Goal: Transaction & Acquisition: Purchase product/service

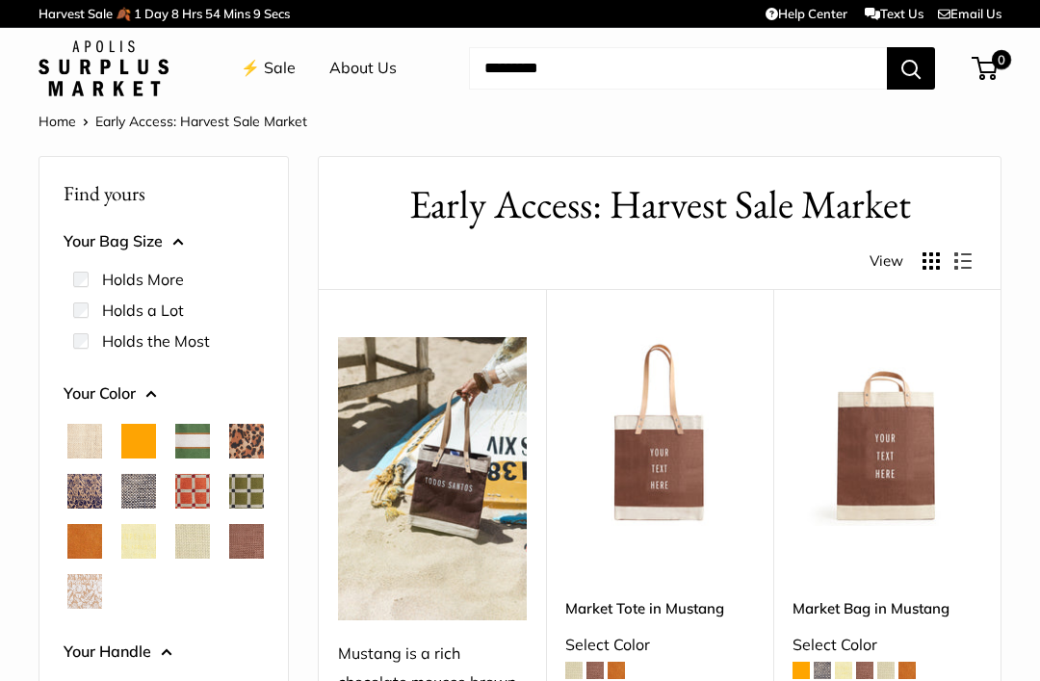
click at [274, 80] on link "⚡️ Sale" at bounding box center [268, 68] width 55 height 29
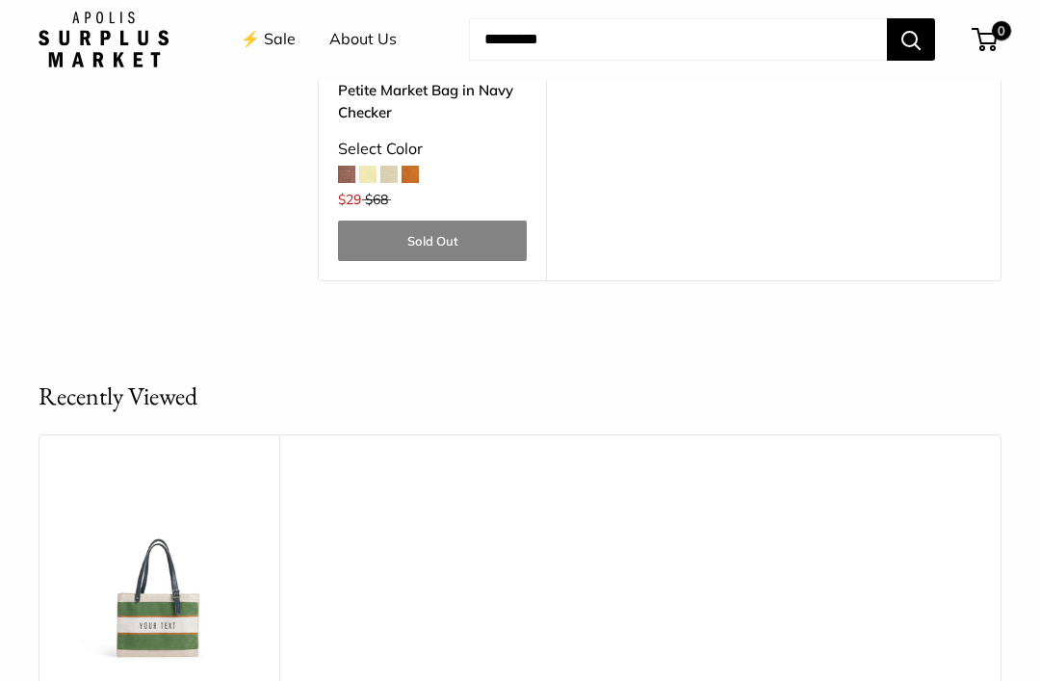
scroll to position [5359, 0]
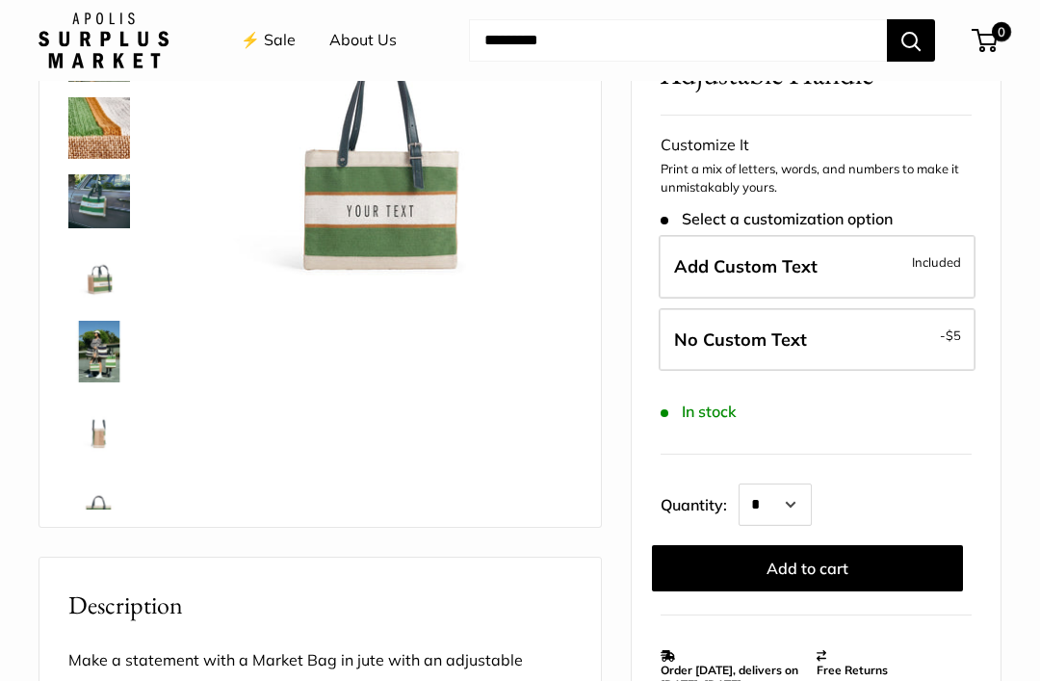
scroll to position [246, 0]
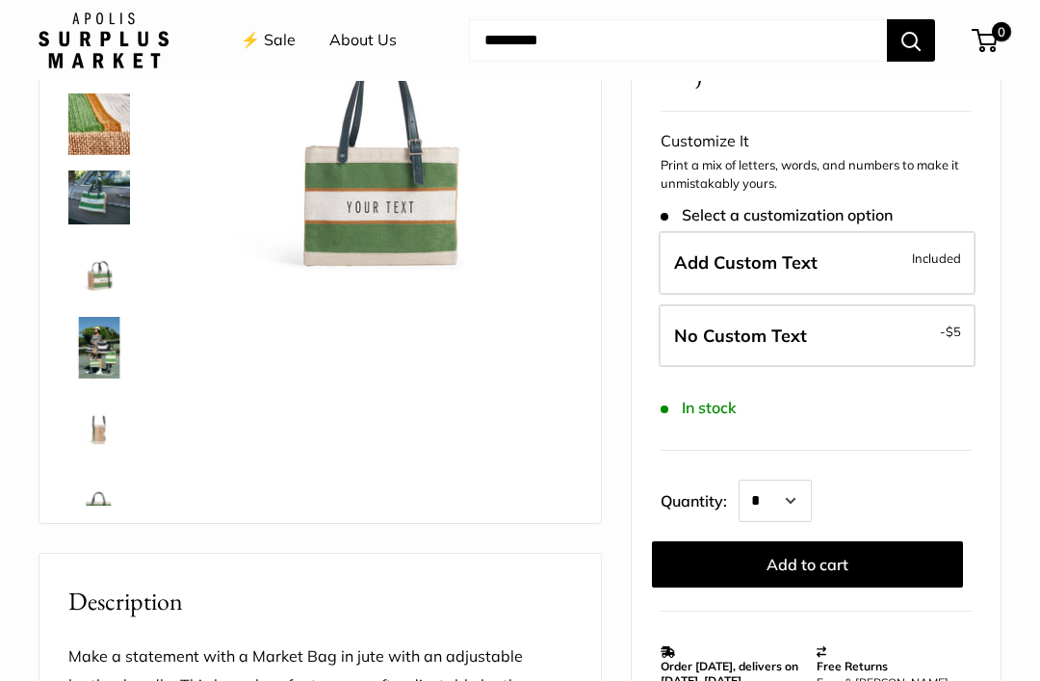
click at [844, 257] on label "Add Custom Text Included" at bounding box center [817, 263] width 317 height 64
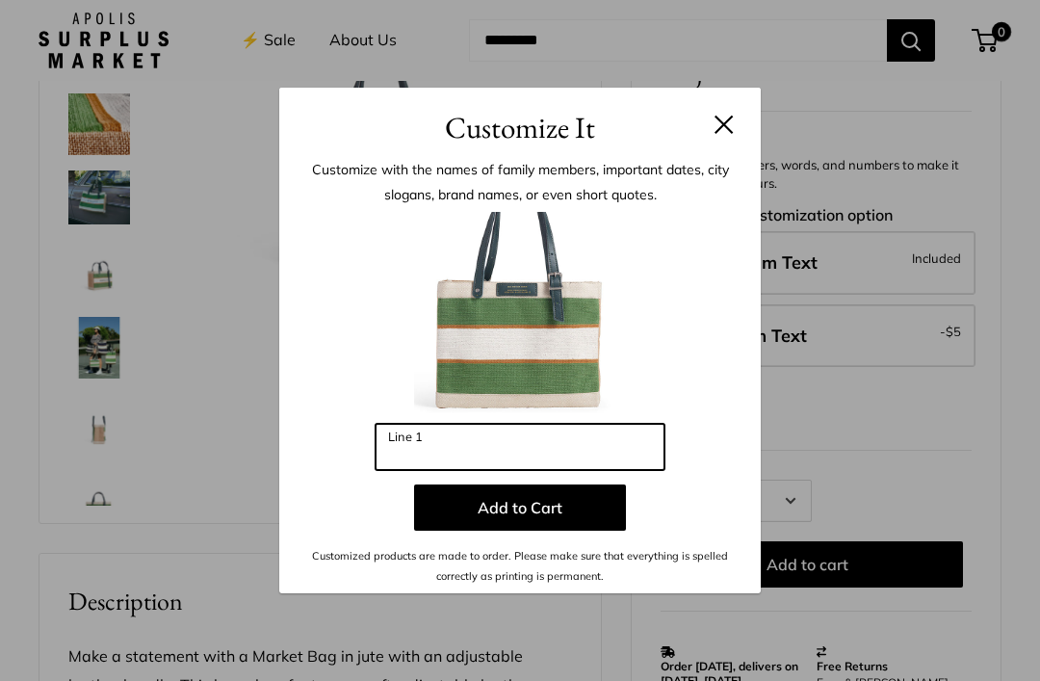
click at [563, 470] on input "Line 1" at bounding box center [519, 447] width 289 height 46
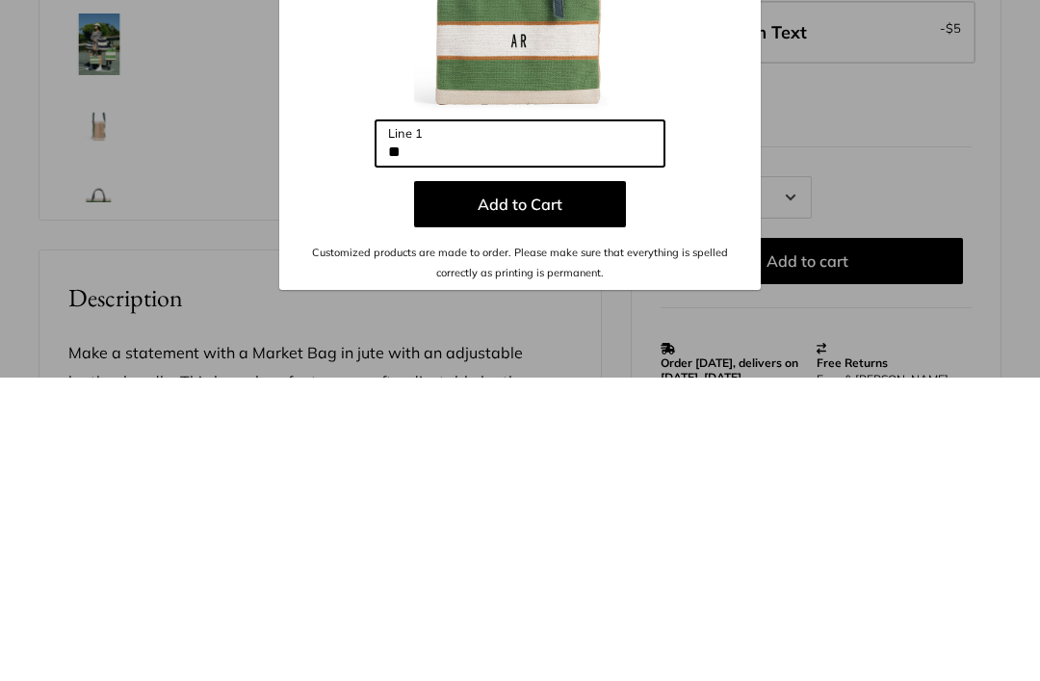
type input "*"
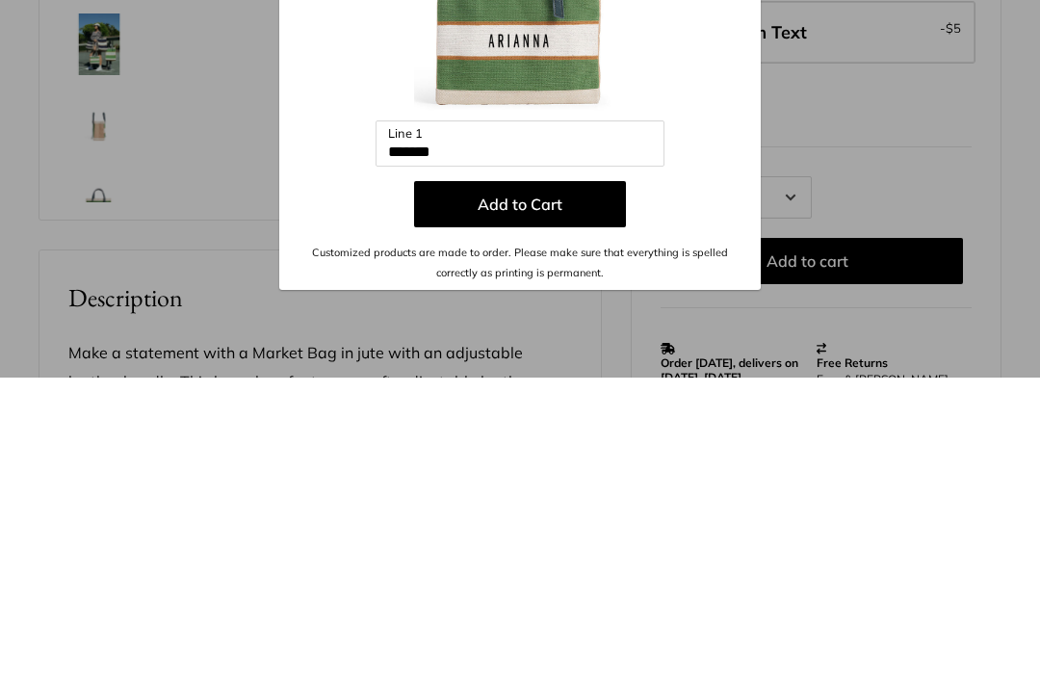
click at [556, 484] on button "Add to Cart" at bounding box center [520, 507] width 212 height 46
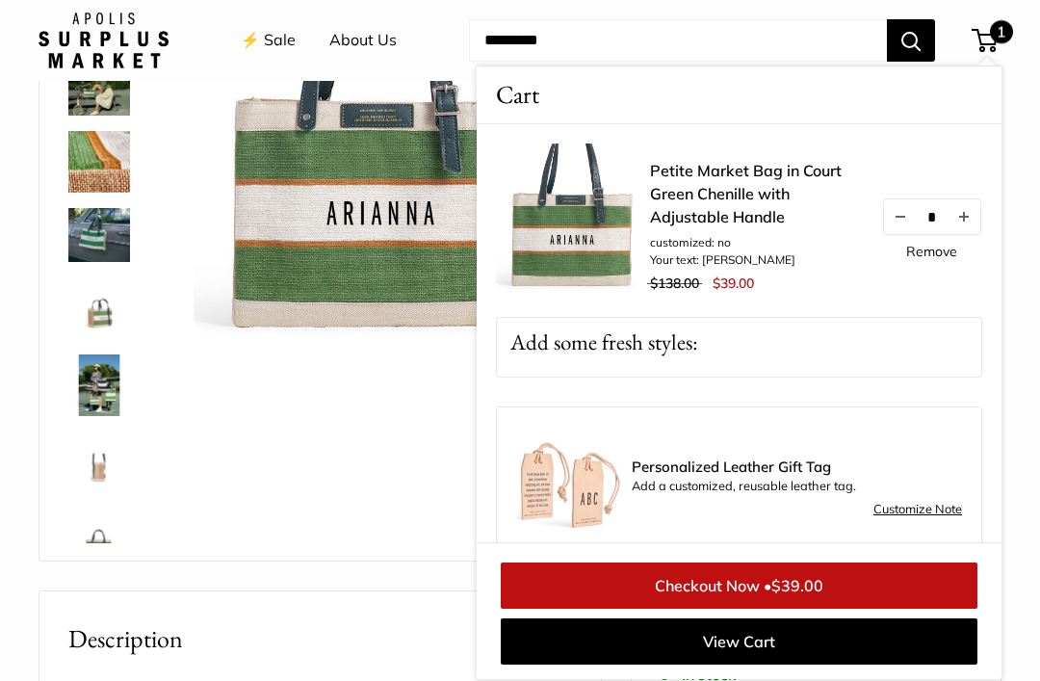
scroll to position [208, 0]
click at [301, 482] on div "Adjustable Handles for whatever mood you are in A close up of our first Chenill…" at bounding box center [320, 255] width 513 height 574
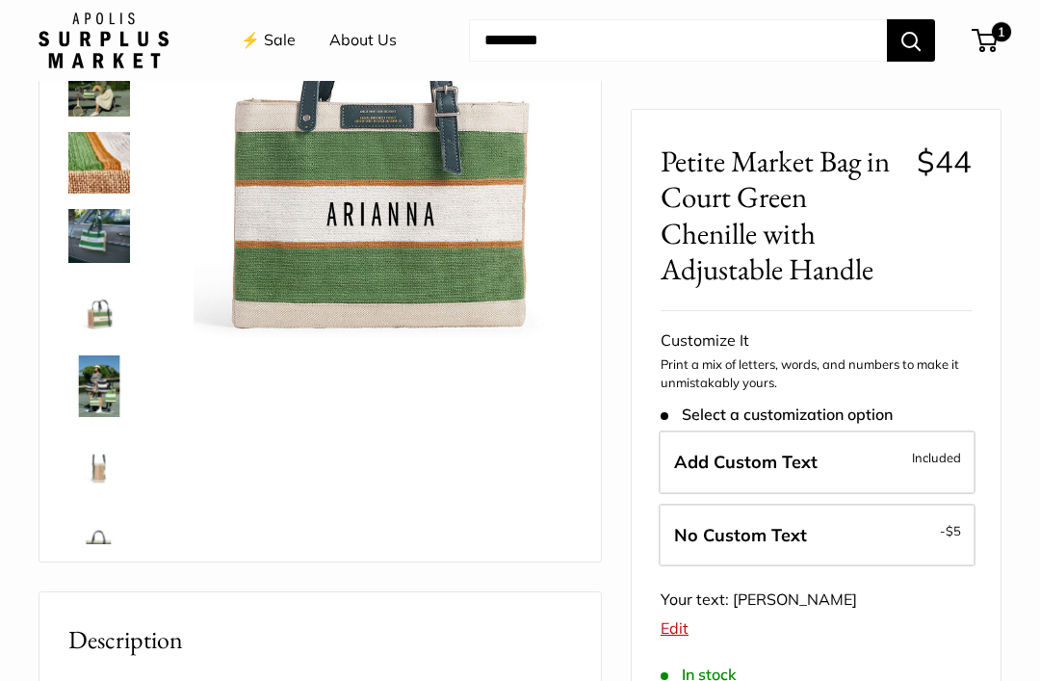
click at [841, 453] on label "Add Custom Text Included" at bounding box center [817, 462] width 317 height 64
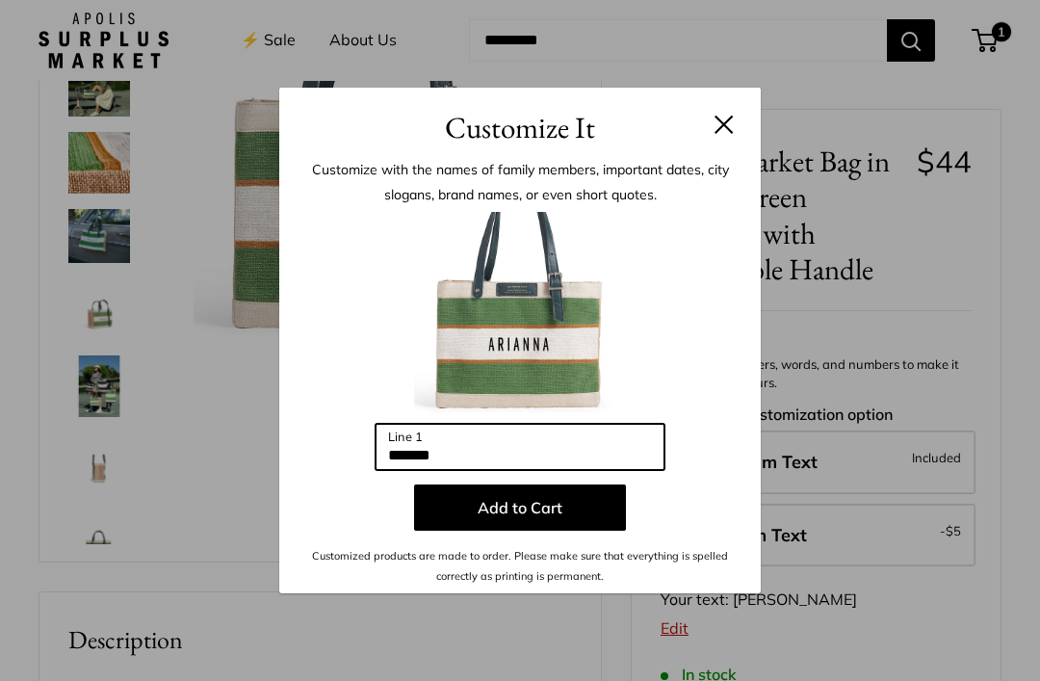
click at [573, 452] on input "*******" at bounding box center [519, 447] width 289 height 46
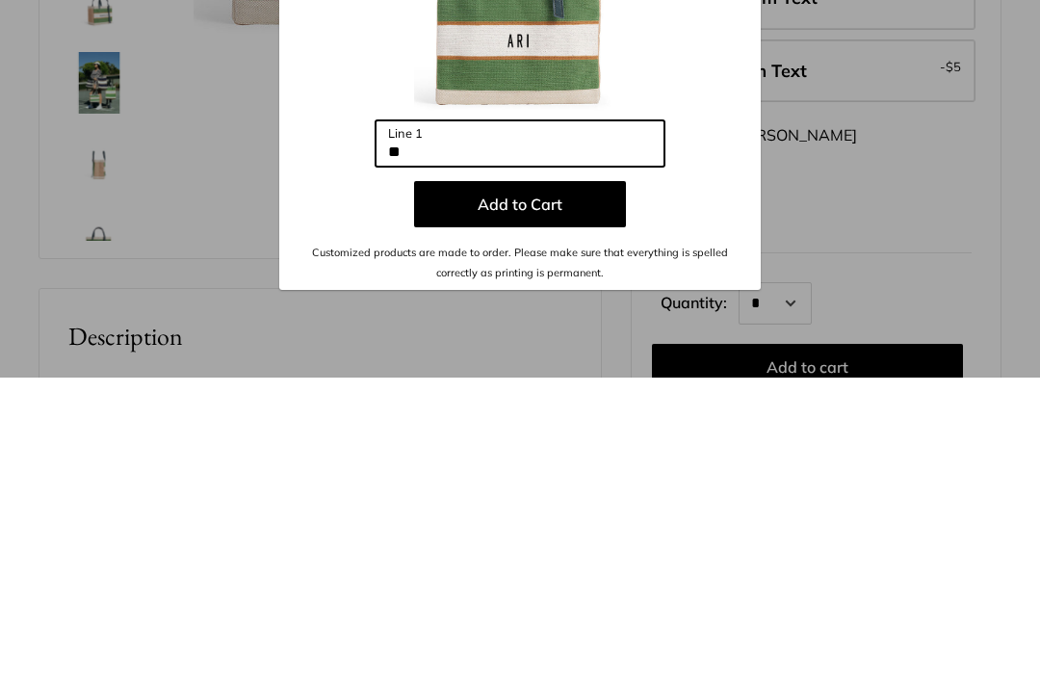
type input "*"
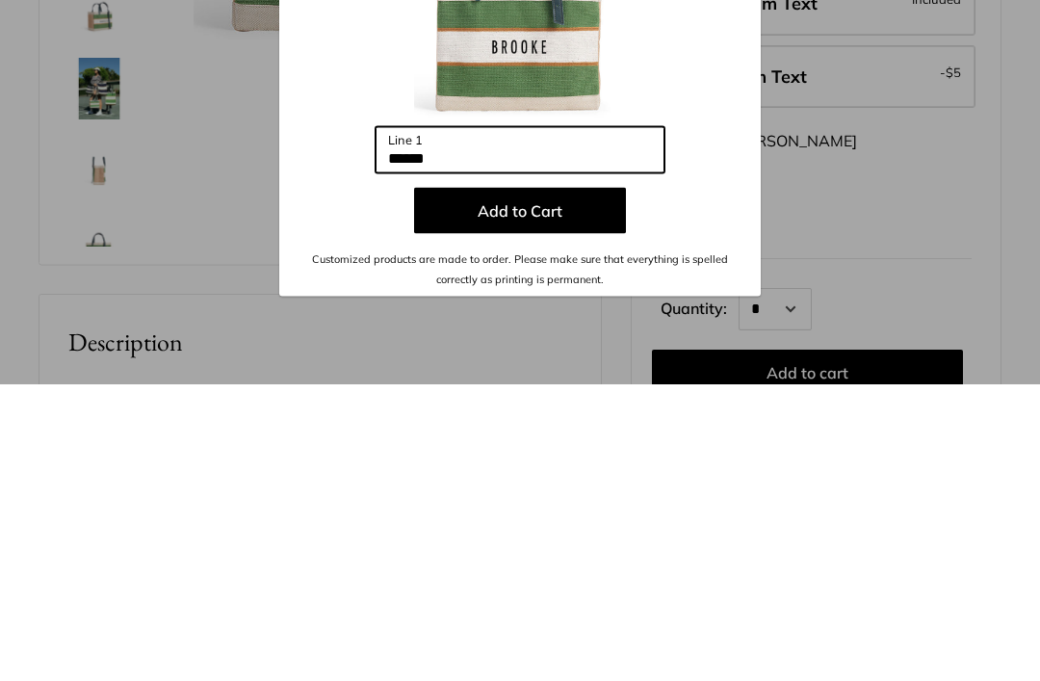
type input "******"
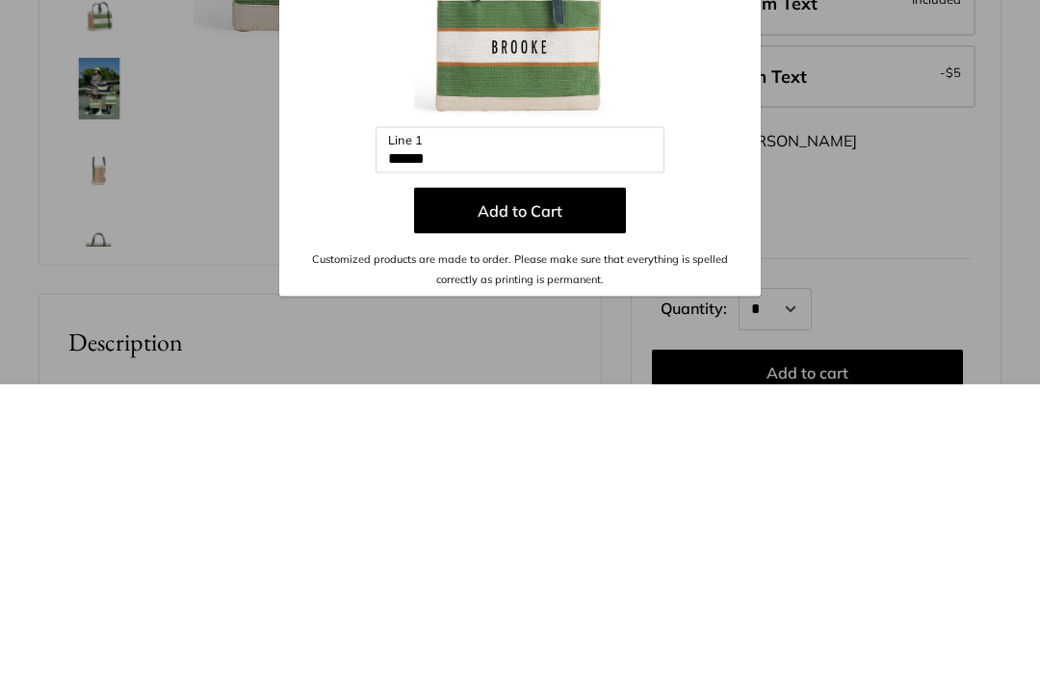
click at [583, 484] on button "Add to Cart" at bounding box center [520, 507] width 212 height 46
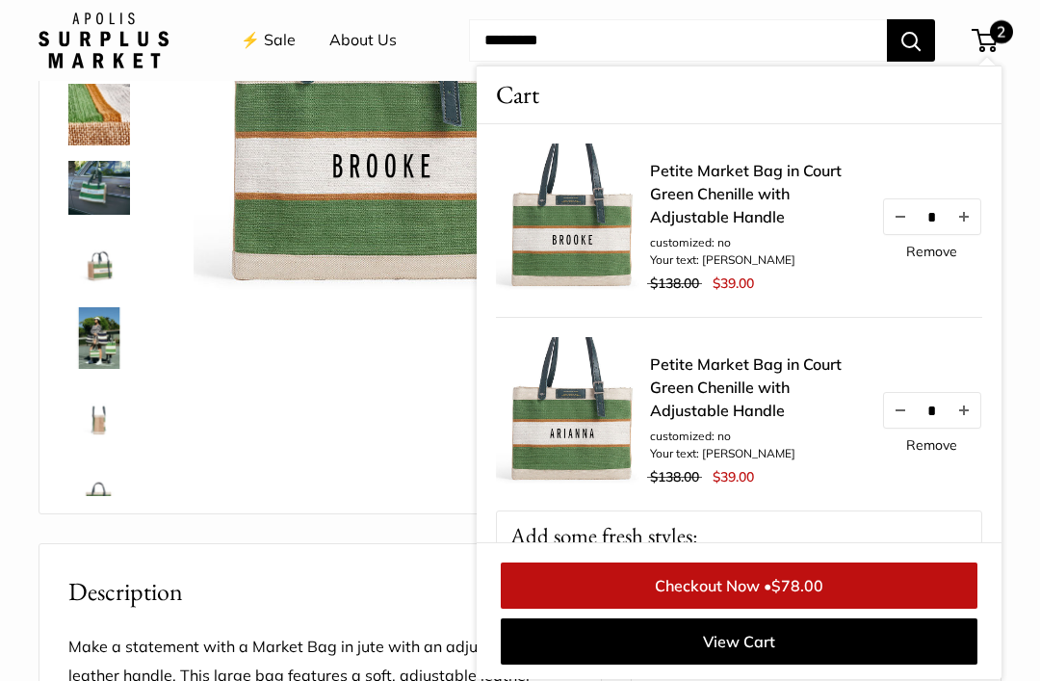
scroll to position [255, 0]
click at [98, 197] on img at bounding box center [99, 188] width 62 height 53
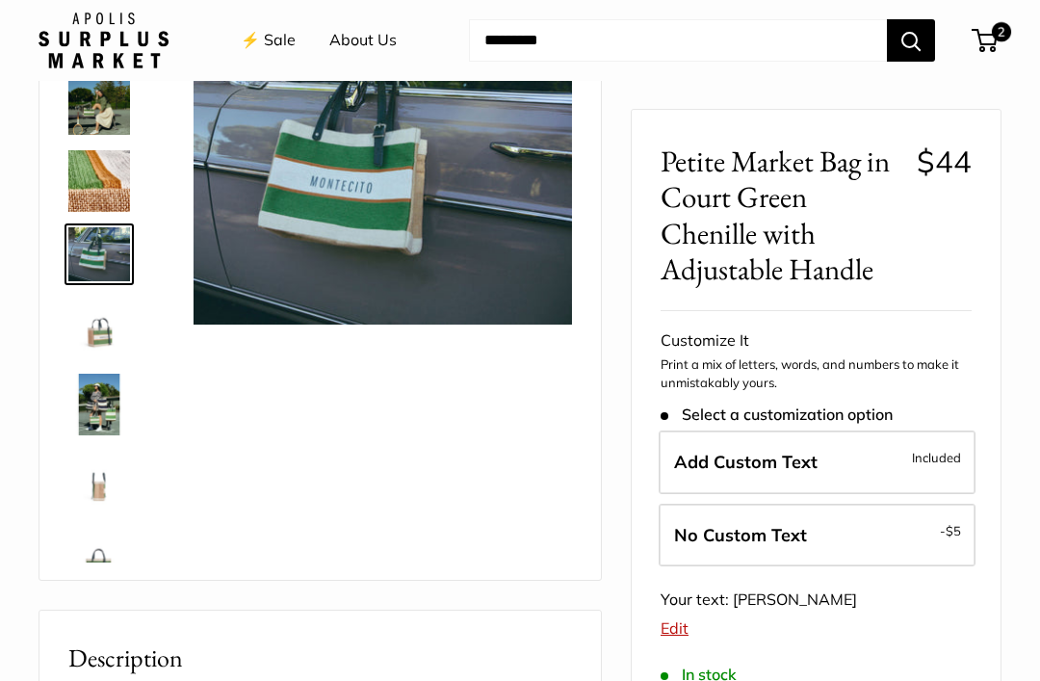
scroll to position [0, 0]
click at [95, 125] on img at bounding box center [99, 104] width 62 height 62
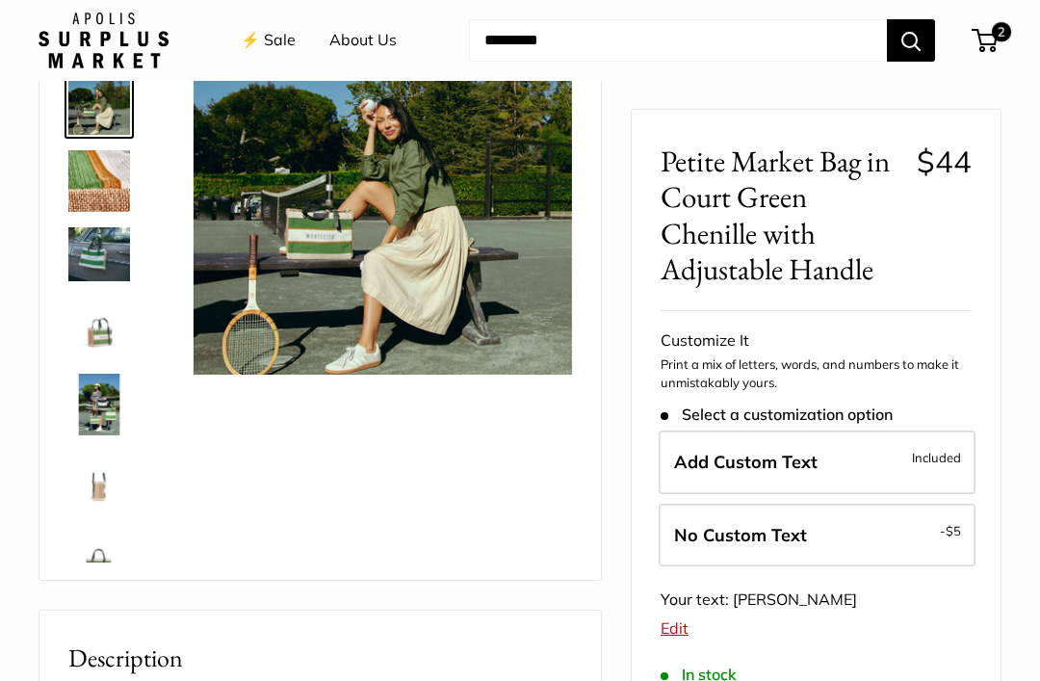
click at [82, 179] on img at bounding box center [99, 181] width 62 height 62
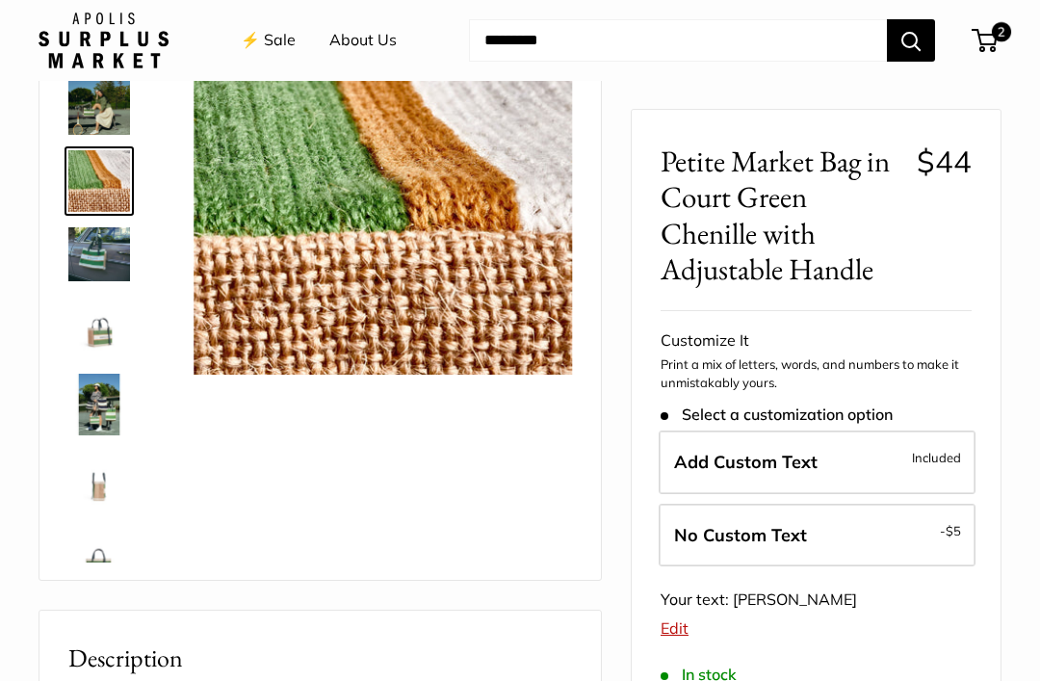
click at [95, 255] on img at bounding box center [99, 253] width 62 height 53
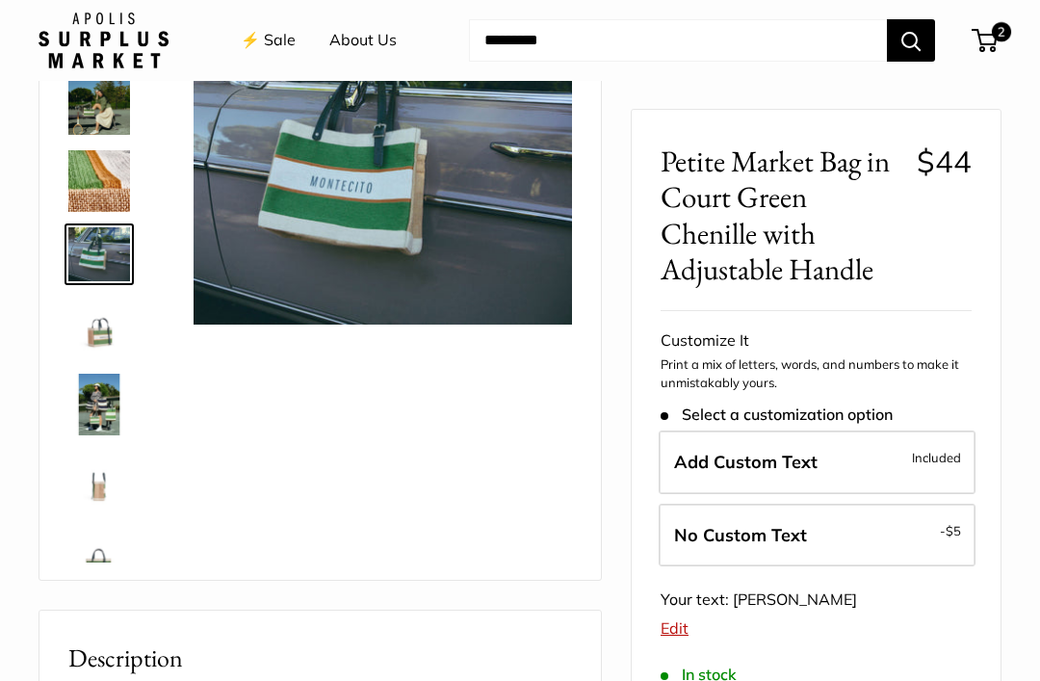
click at [98, 344] on img at bounding box center [99, 328] width 62 height 62
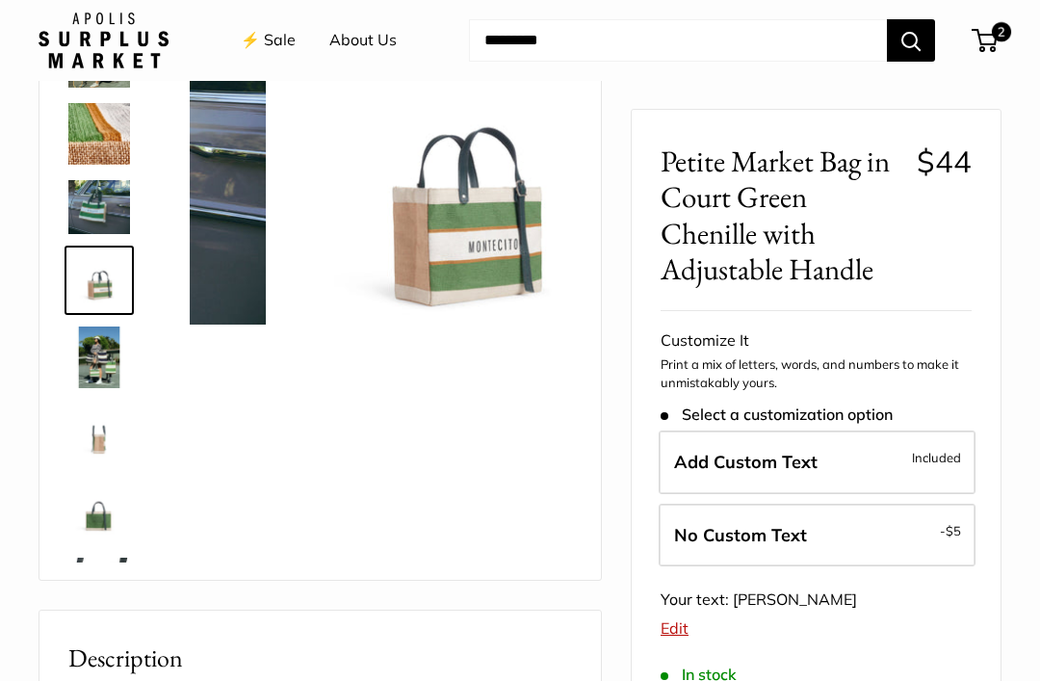
scroll to position [51, 0]
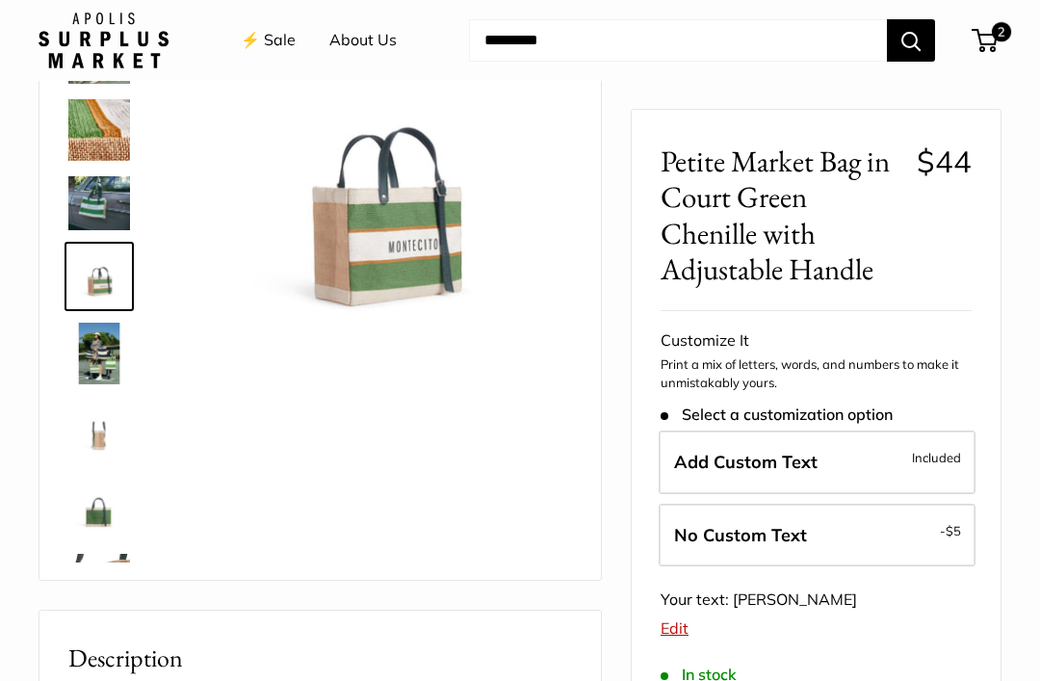
click at [91, 357] on img at bounding box center [99, 354] width 62 height 62
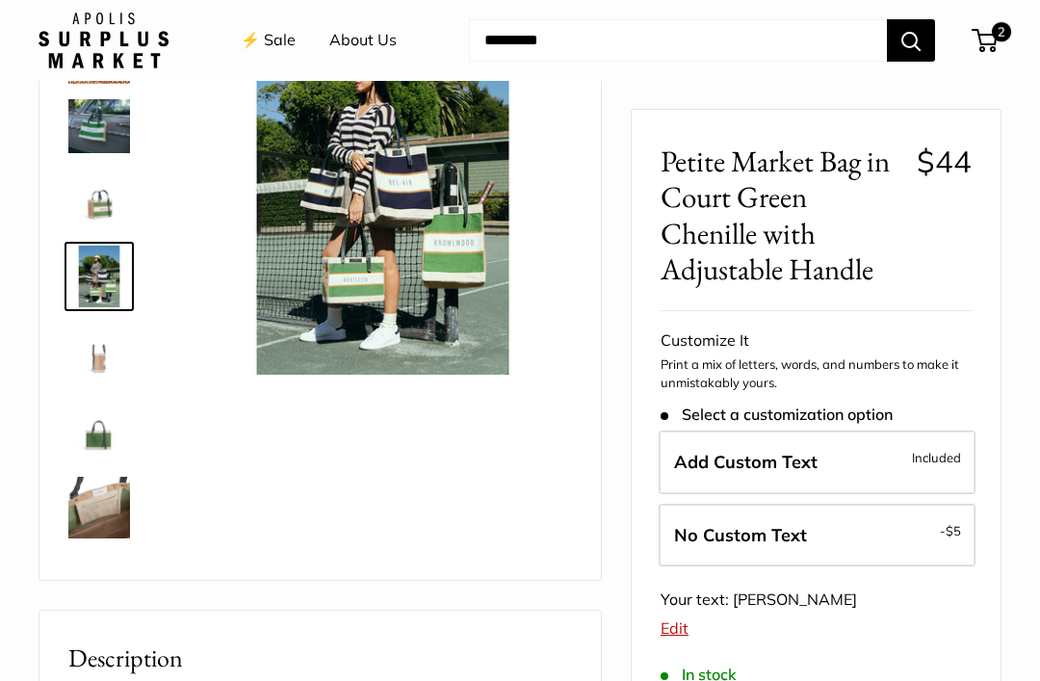
scroll to position [128, 0]
click at [101, 357] on img at bounding box center [99, 354] width 62 height 62
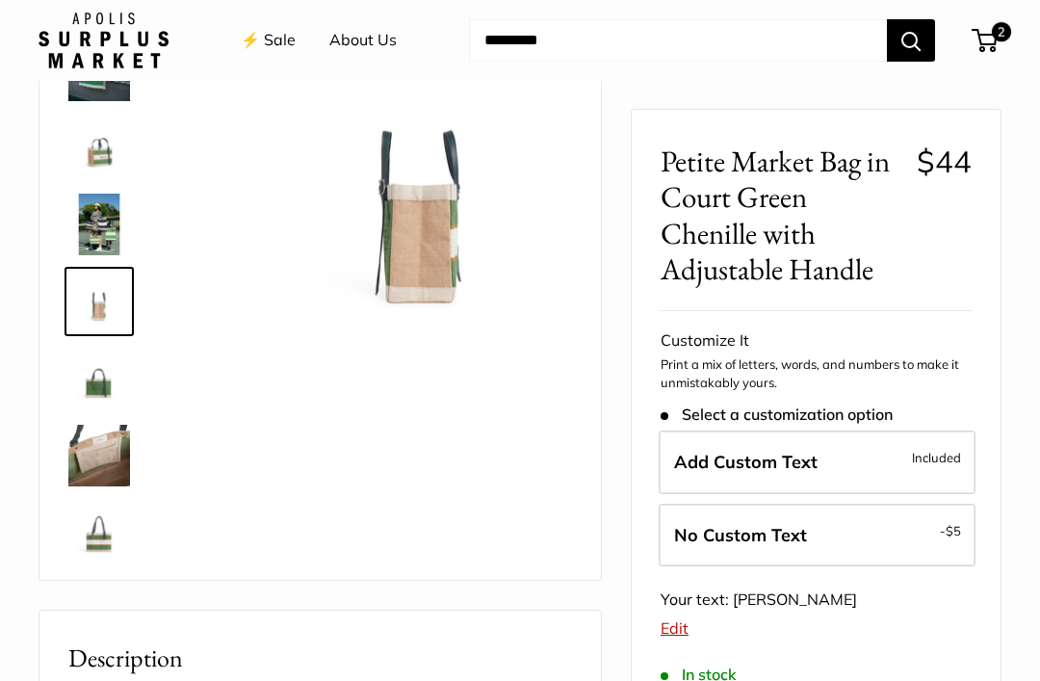
scroll to position [192, 0]
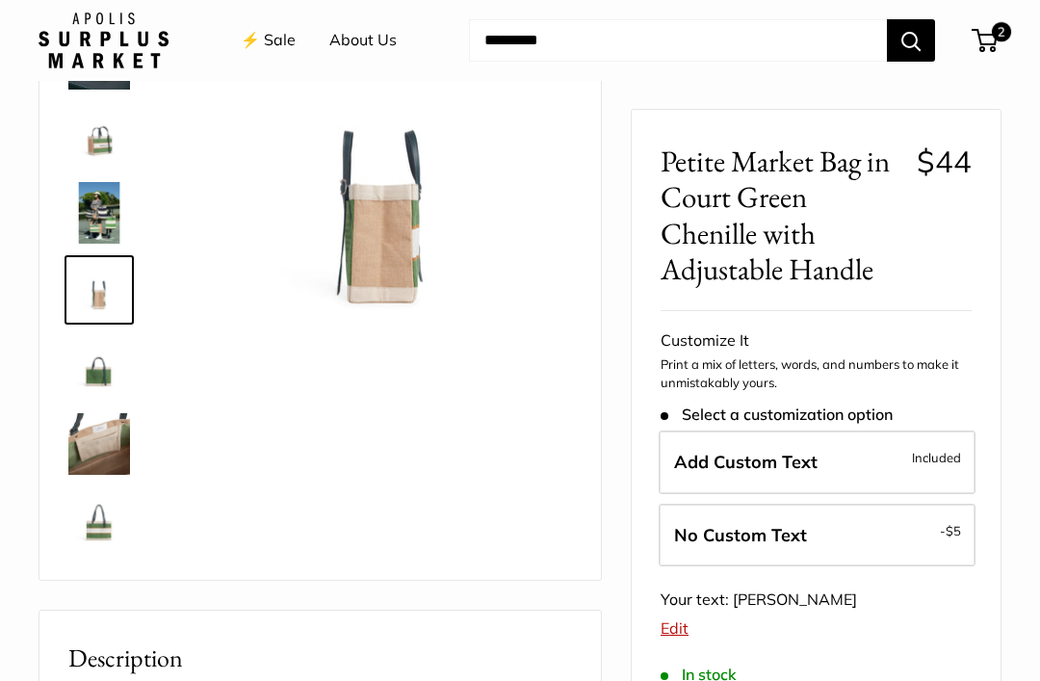
click at [99, 377] on img at bounding box center [99, 367] width 62 height 62
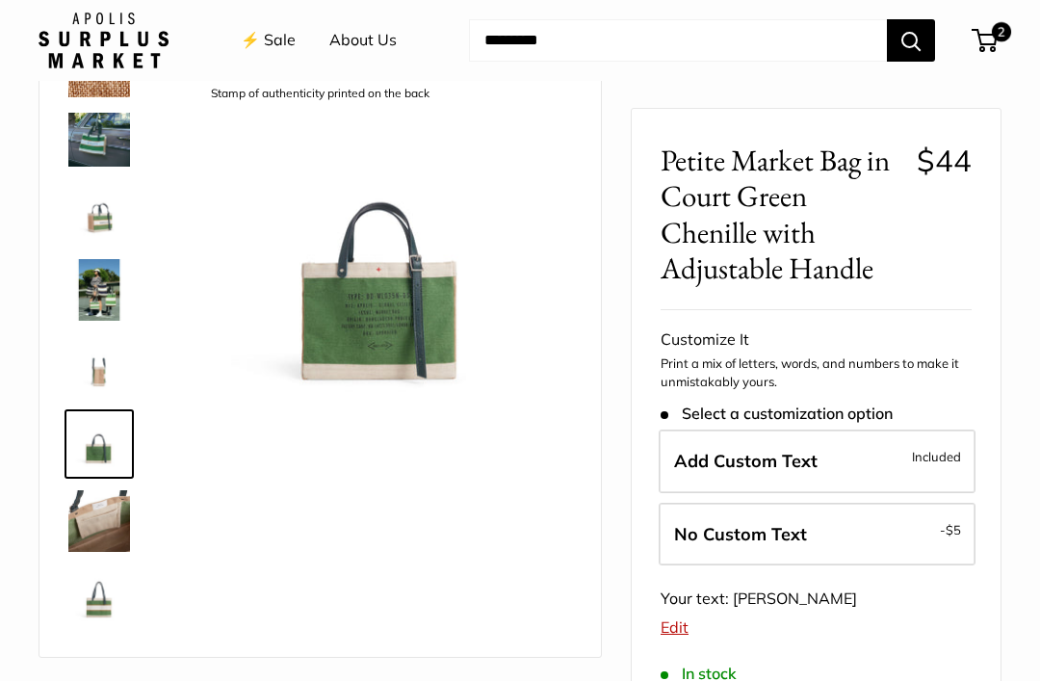
click at [404, 301] on img at bounding box center [383, 262] width 378 height 378
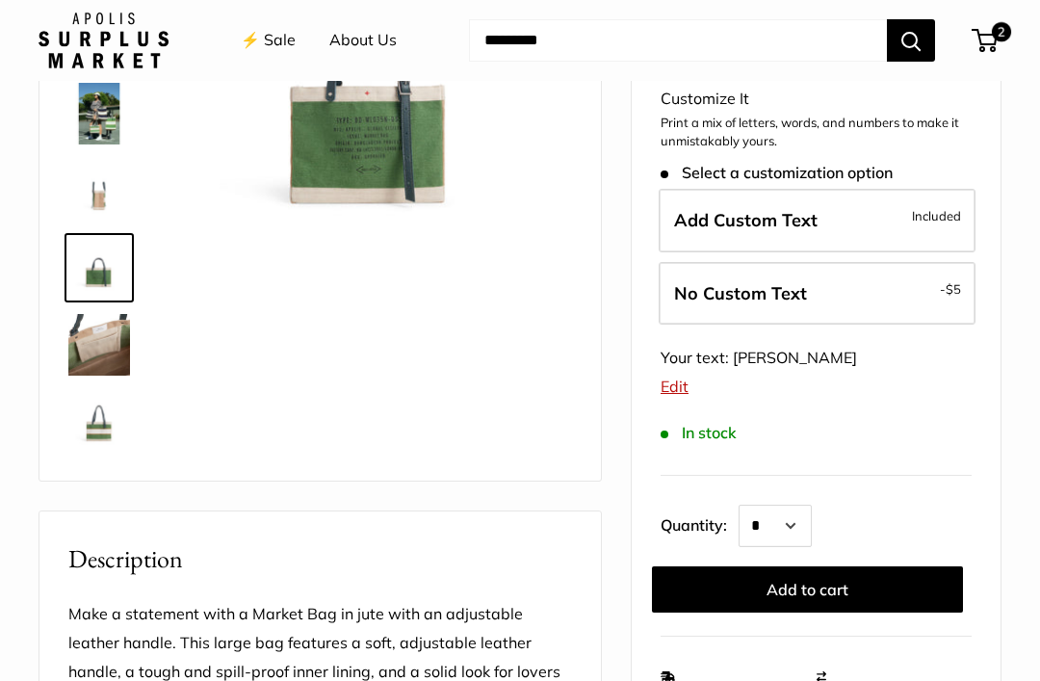
scroll to position [278, 0]
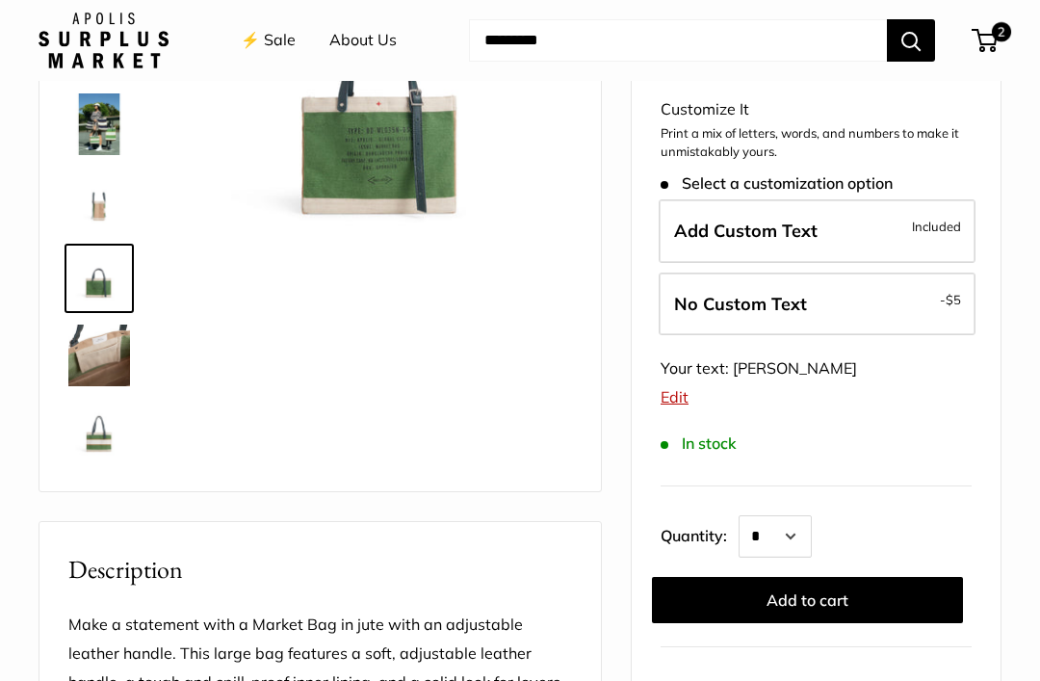
click at [99, 359] on img at bounding box center [99, 355] width 62 height 62
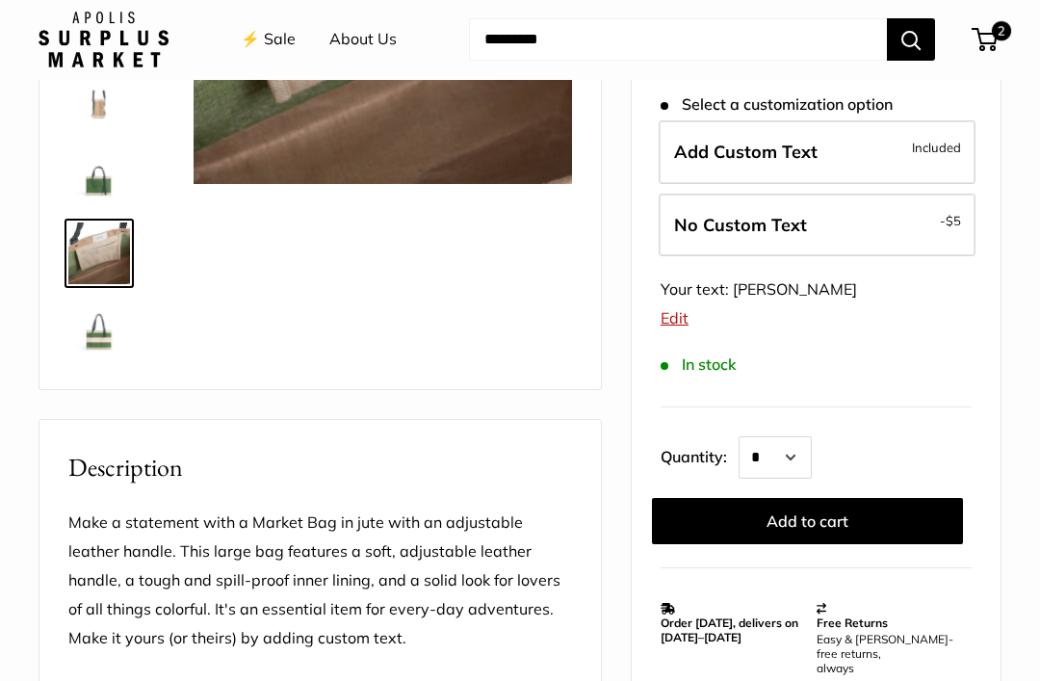
scroll to position [380, 0]
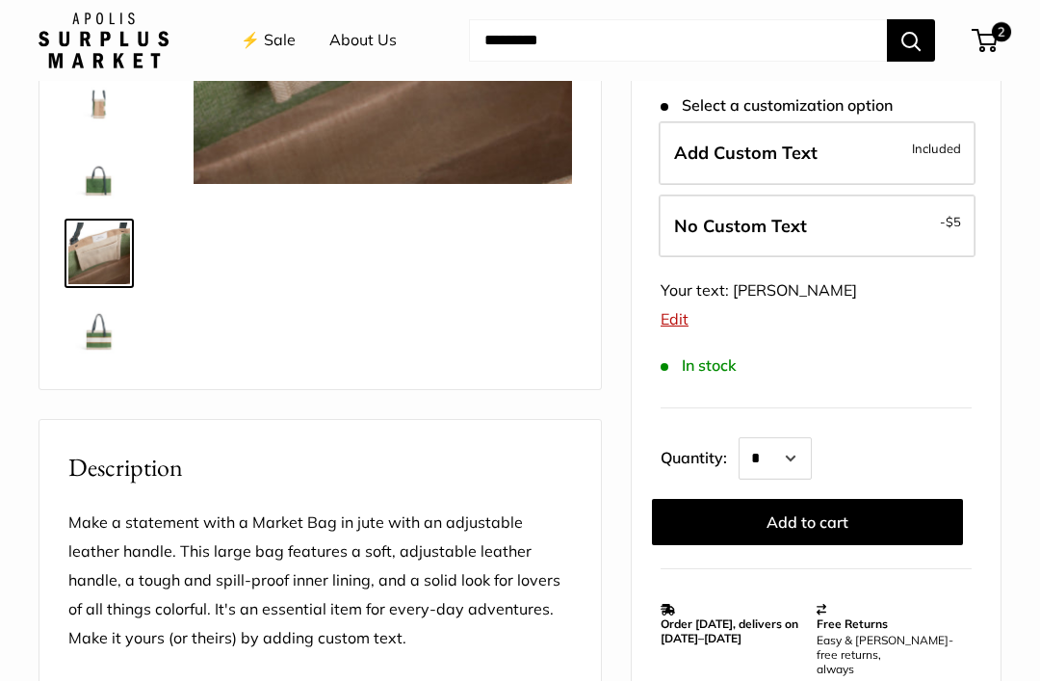
click at [99, 350] on img at bounding box center [99, 330] width 62 height 62
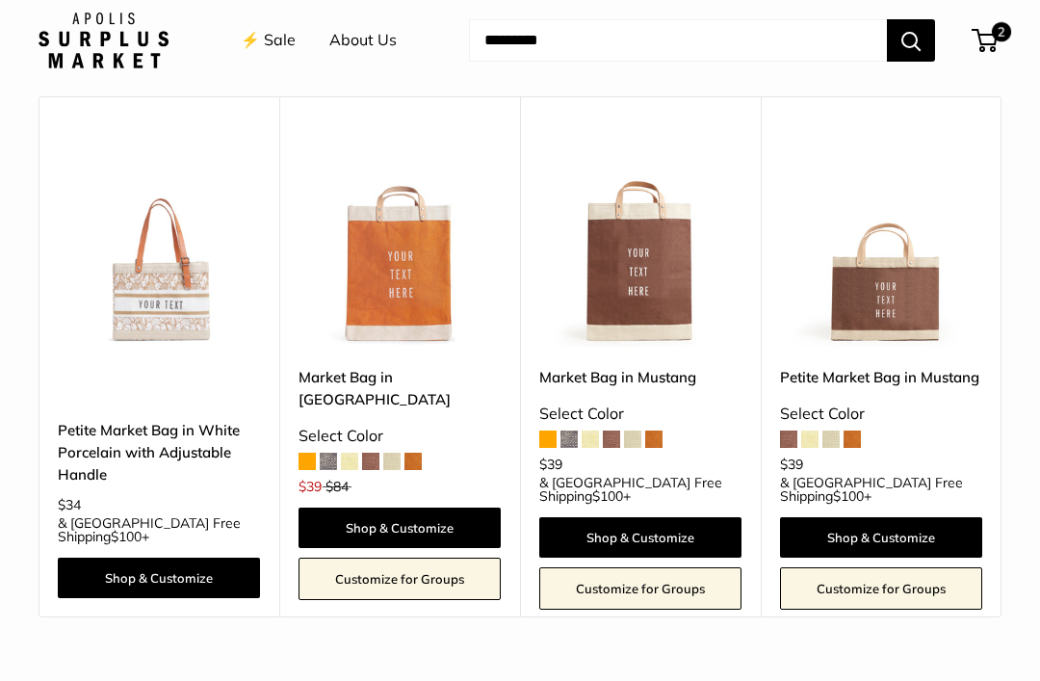
scroll to position [1706, 0]
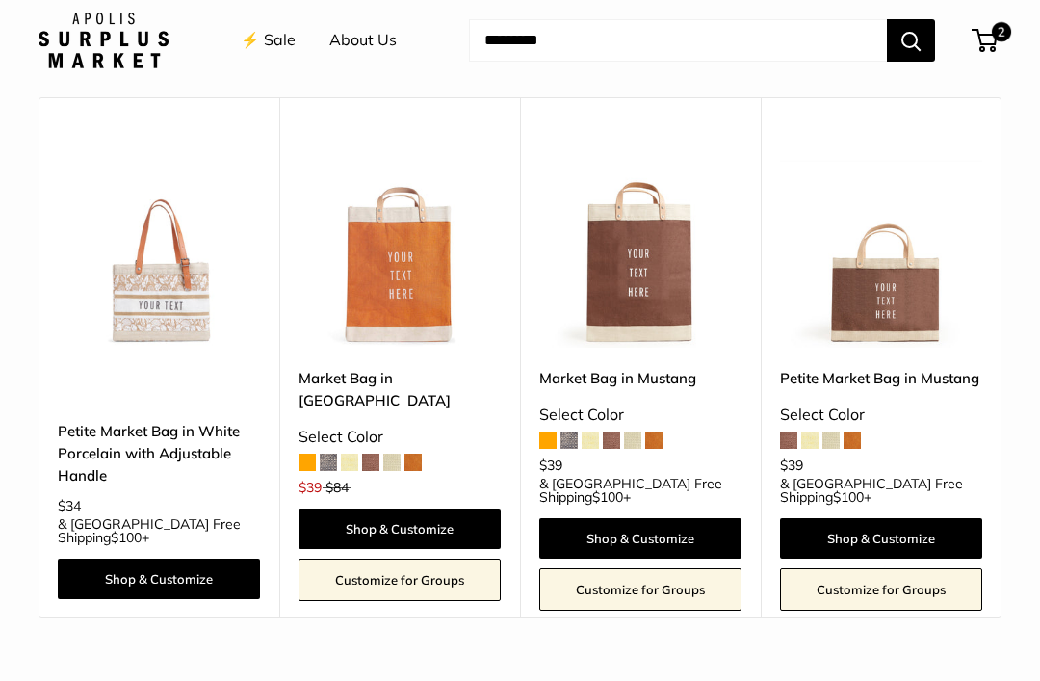
click at [119, 558] on link "Shop & Customize" at bounding box center [159, 578] width 202 height 40
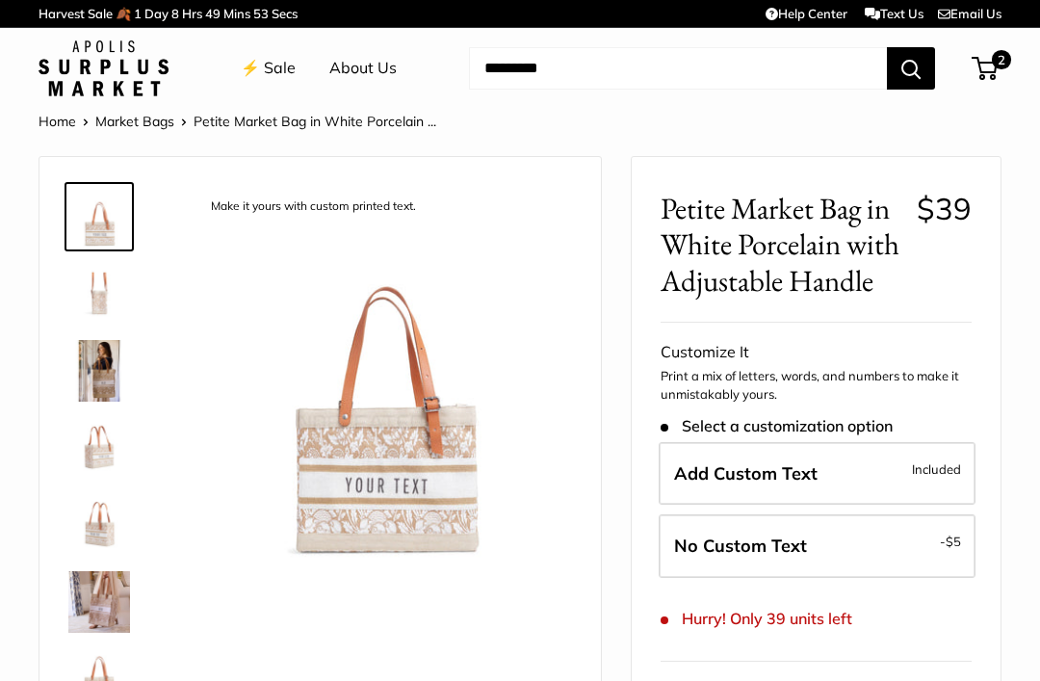
click at [847, 472] on label "Add Custom Text Included" at bounding box center [817, 474] width 317 height 64
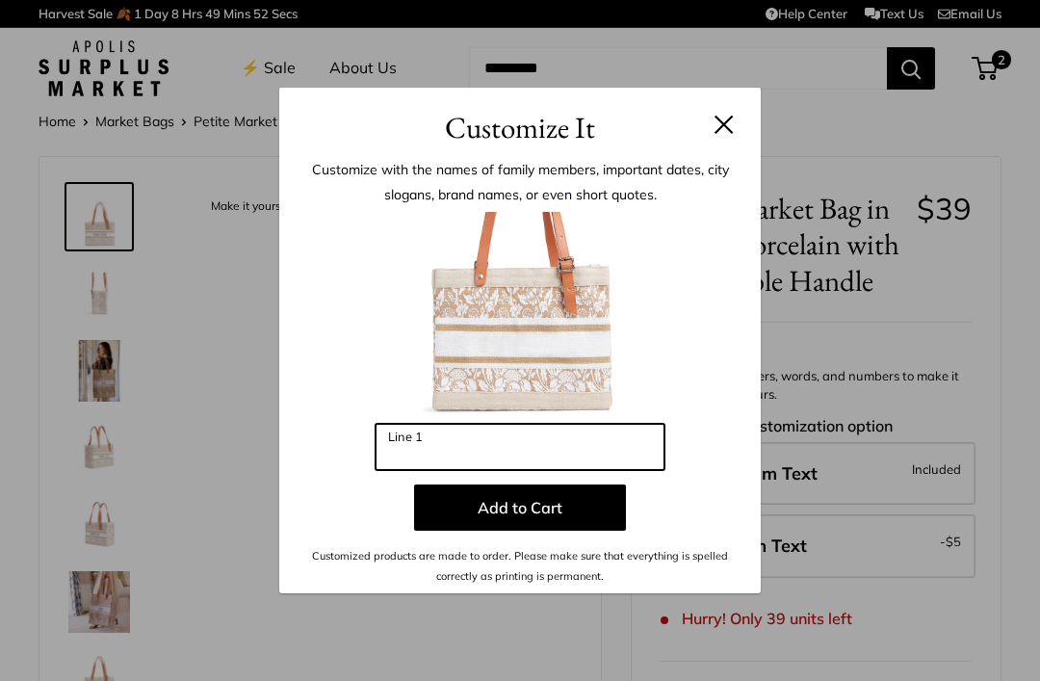
click at [610, 447] on input "Line 1" at bounding box center [519, 447] width 289 height 46
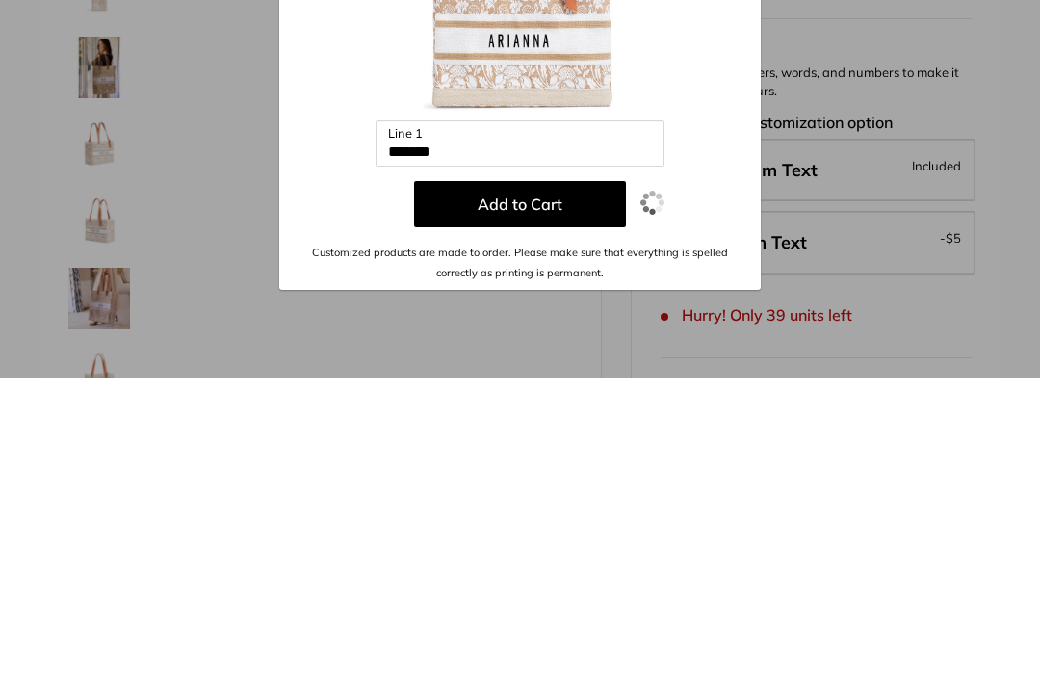
click at [570, 484] on button "Add to Cart" at bounding box center [520, 507] width 212 height 46
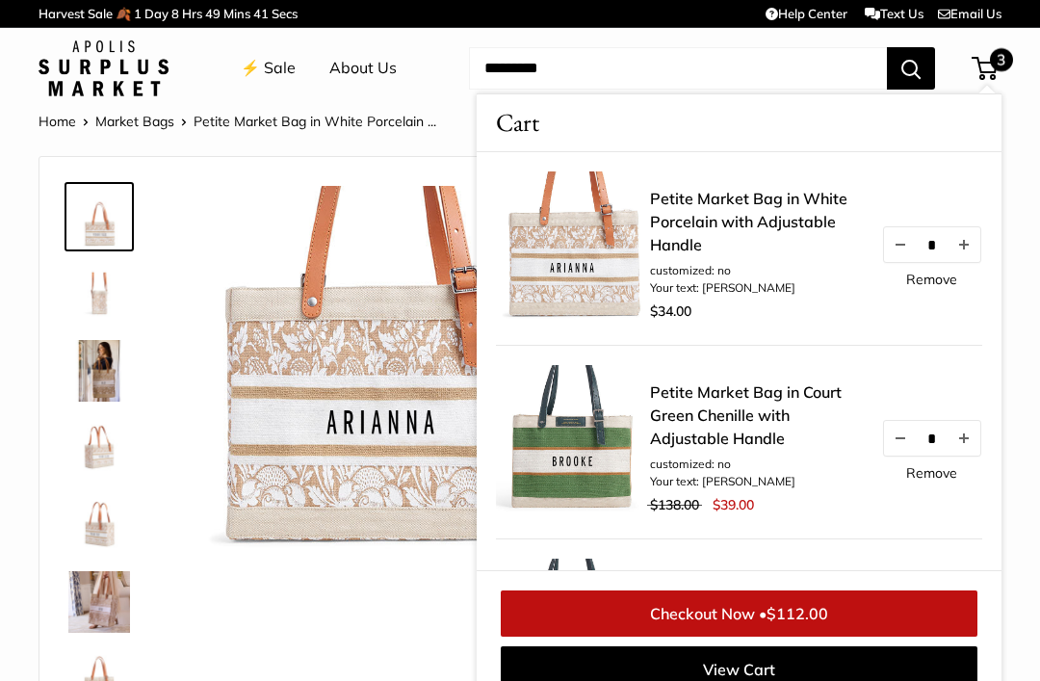
click at [271, 562] on img at bounding box center [383, 375] width 378 height 378
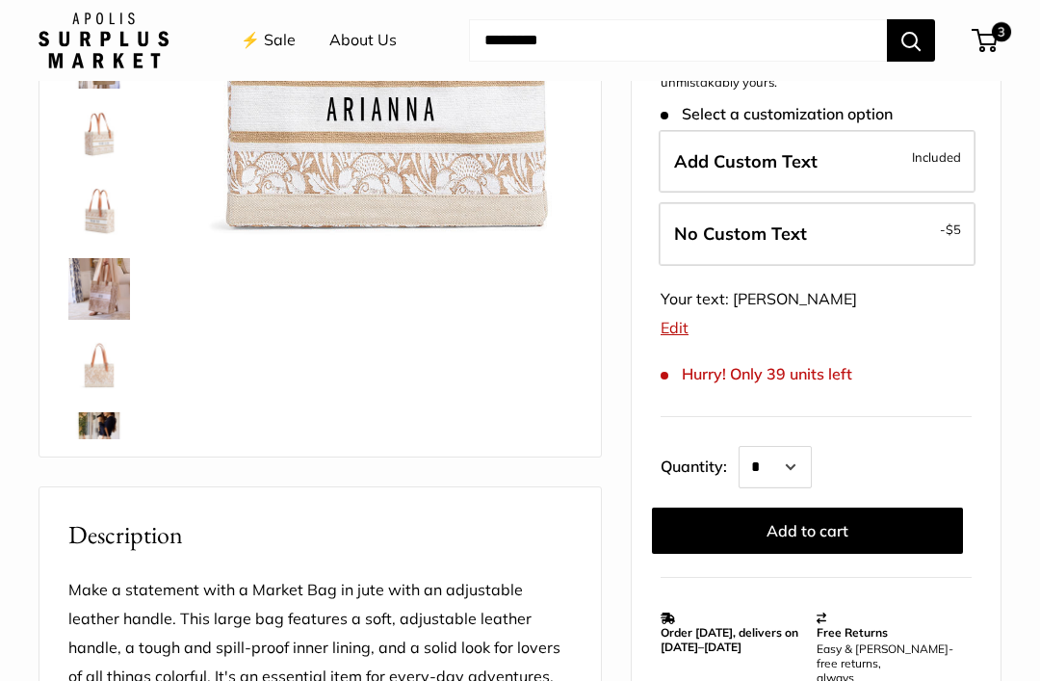
scroll to position [292, 0]
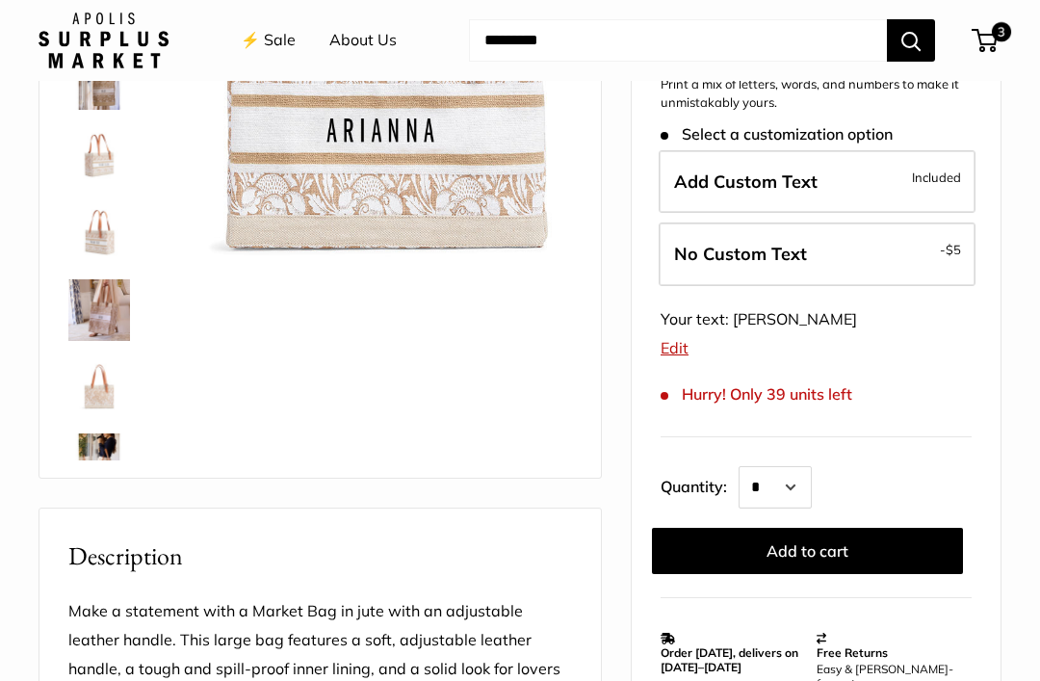
click at [860, 184] on label "Add Custom Text Included" at bounding box center [817, 182] width 317 height 64
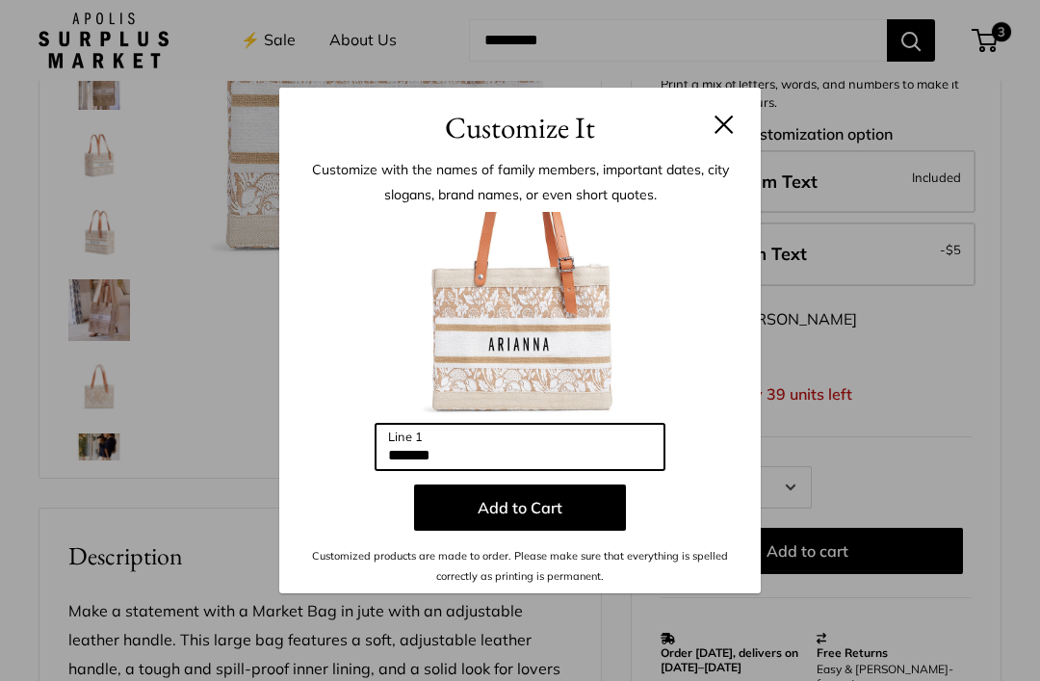
click at [551, 470] on input "*******" at bounding box center [519, 447] width 289 height 46
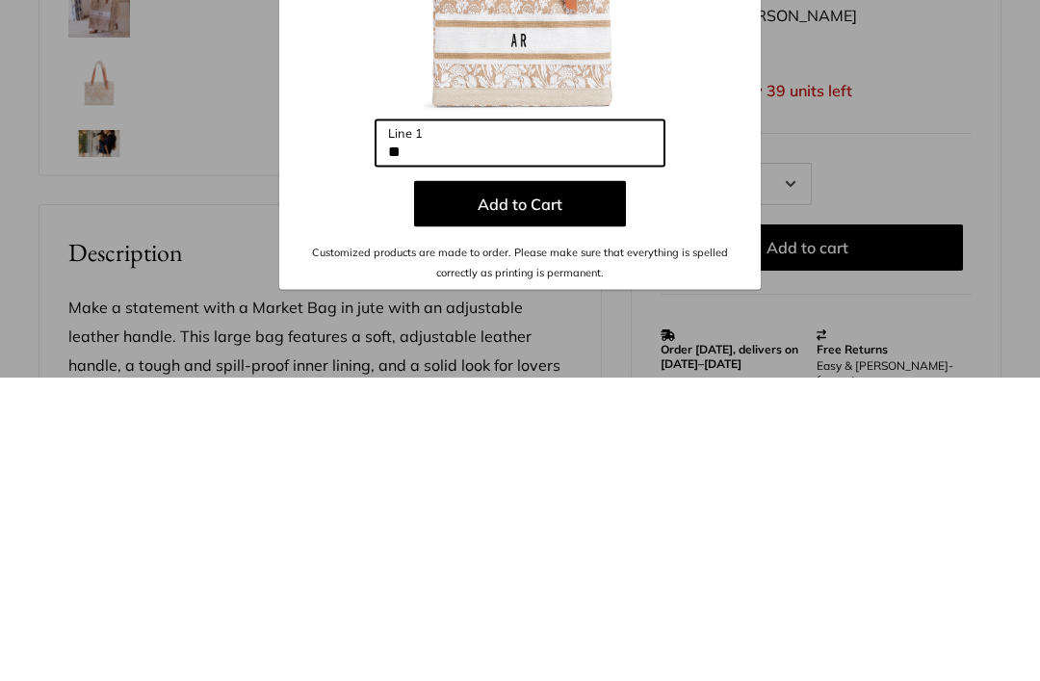
type input "*"
type input "******"
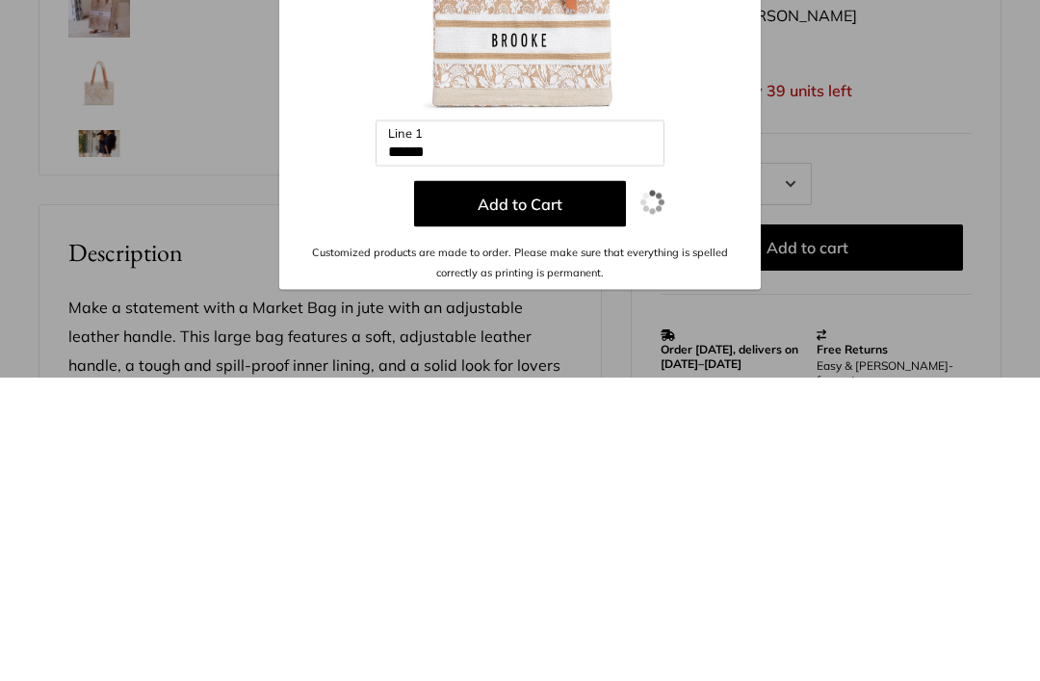
click at [550, 484] on button "Add to Cart" at bounding box center [520, 507] width 212 height 46
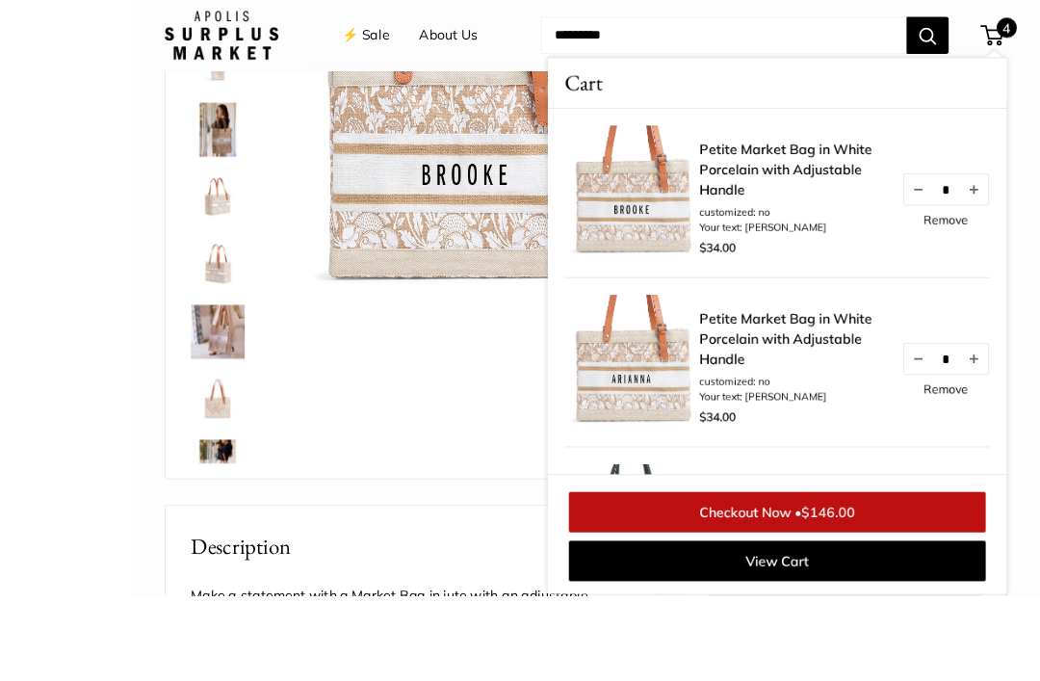
scroll to position [414, 0]
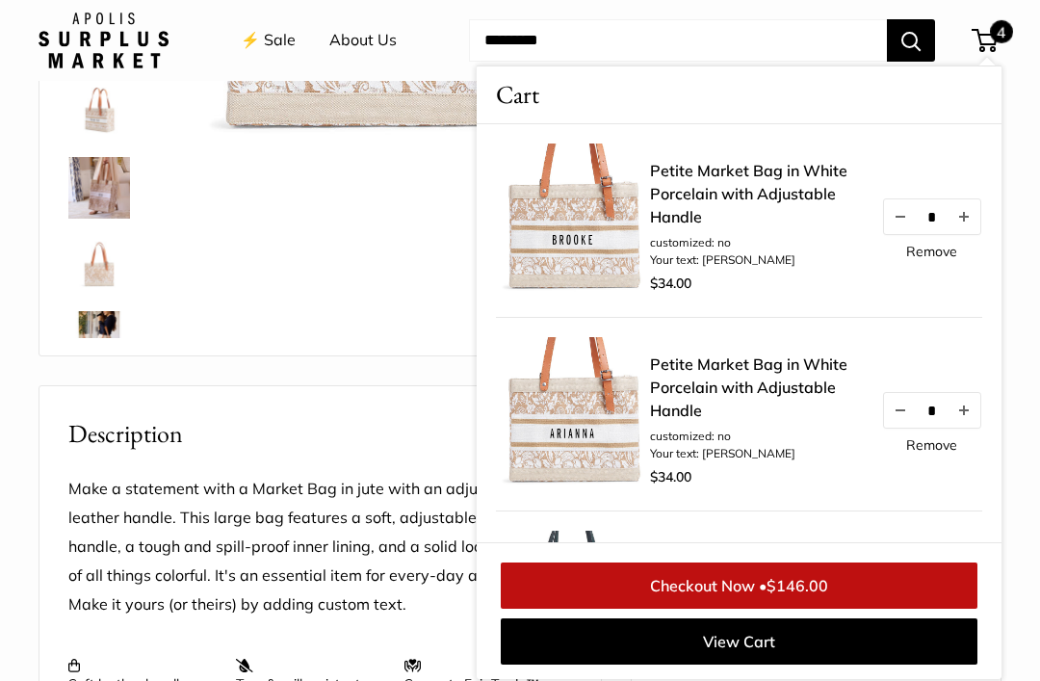
click at [351, 247] on div "Transform your everyday errands into moments of effortless style Your new favor…" at bounding box center [320, 49] width 513 height 574
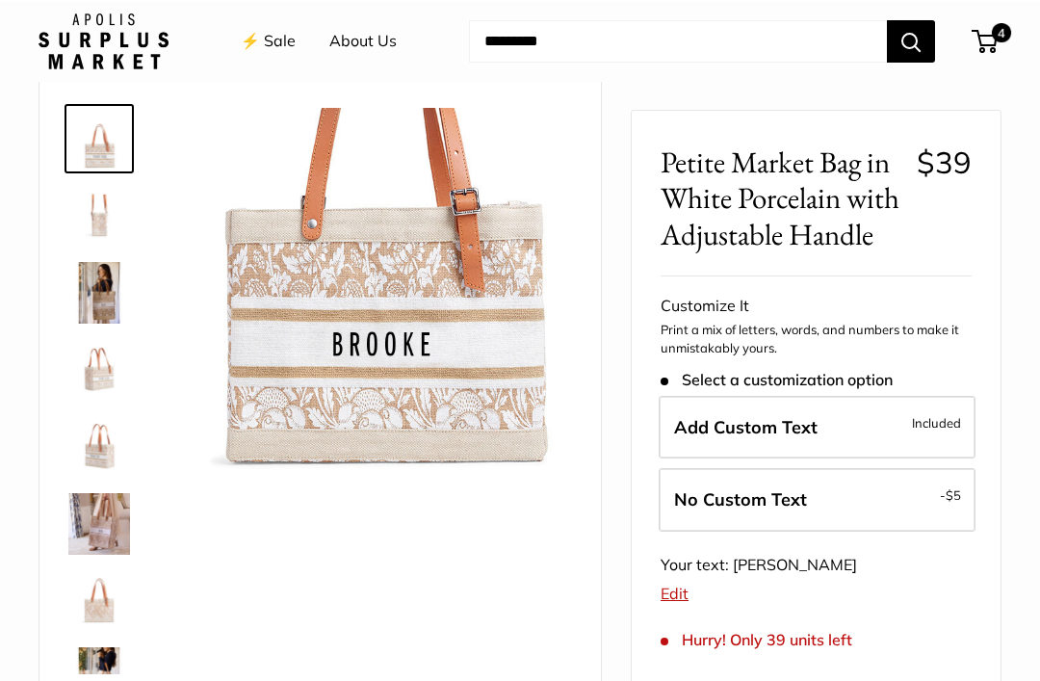
scroll to position [78, 0]
click at [115, 226] on img at bounding box center [99, 216] width 62 height 62
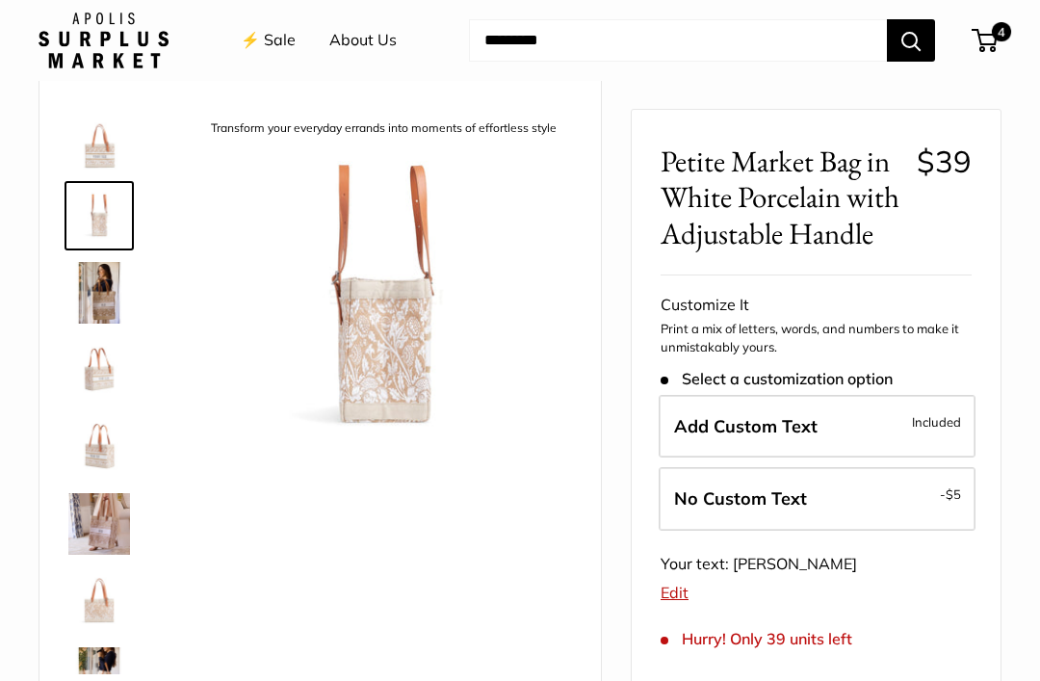
click at [90, 320] on img at bounding box center [99, 293] width 62 height 62
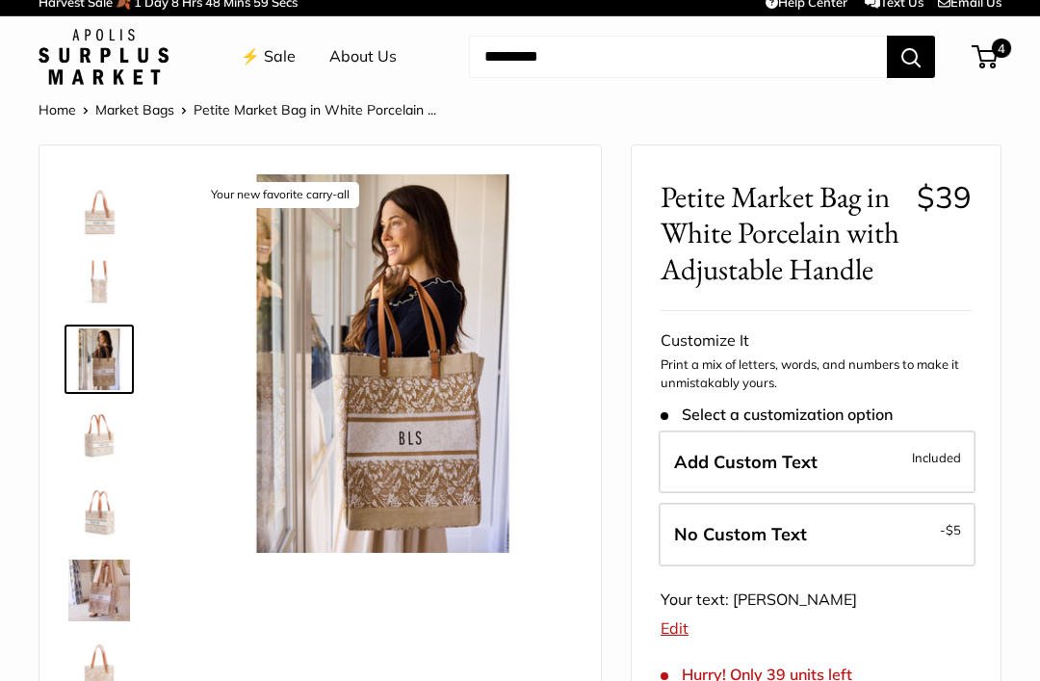
scroll to position [11, 0]
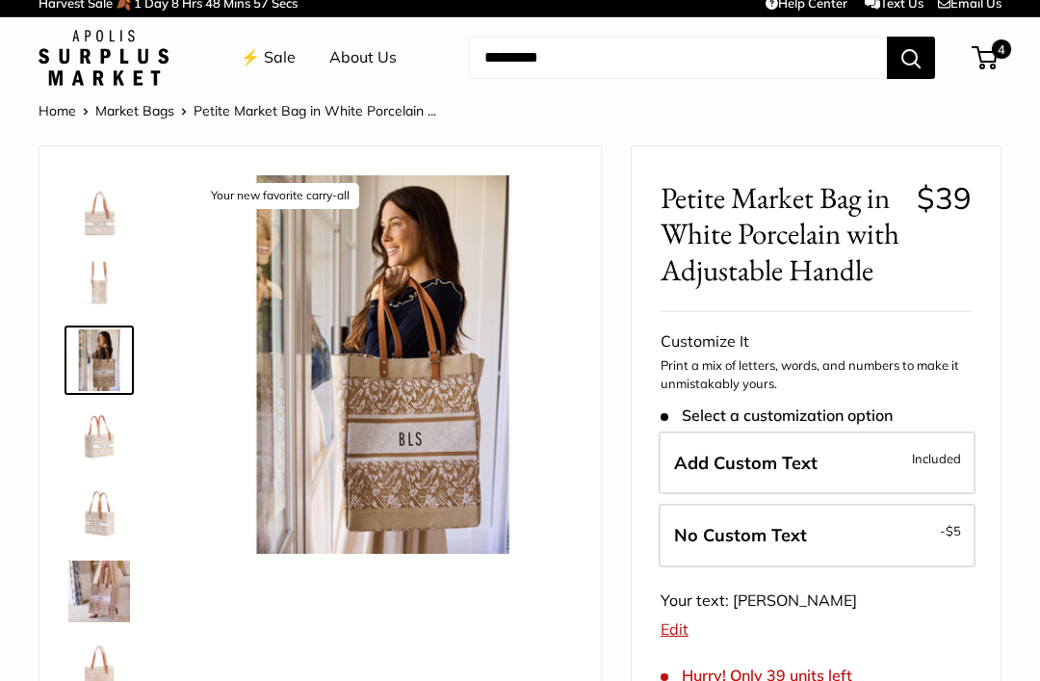
click at [94, 447] on img at bounding box center [99, 437] width 62 height 62
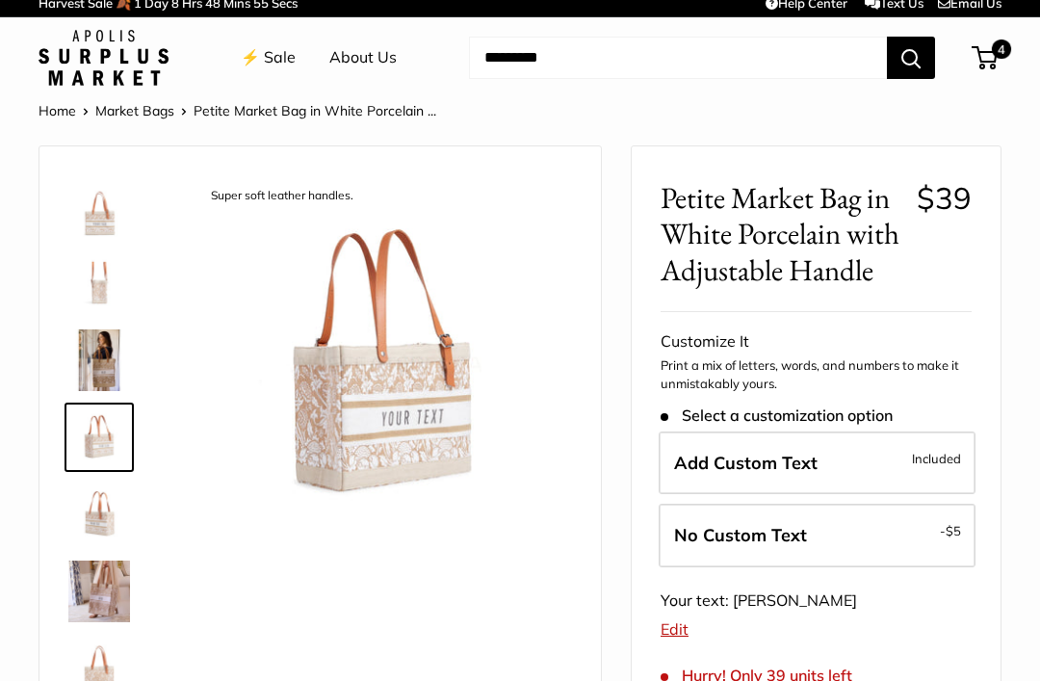
click at [99, 517] on img at bounding box center [99, 514] width 62 height 62
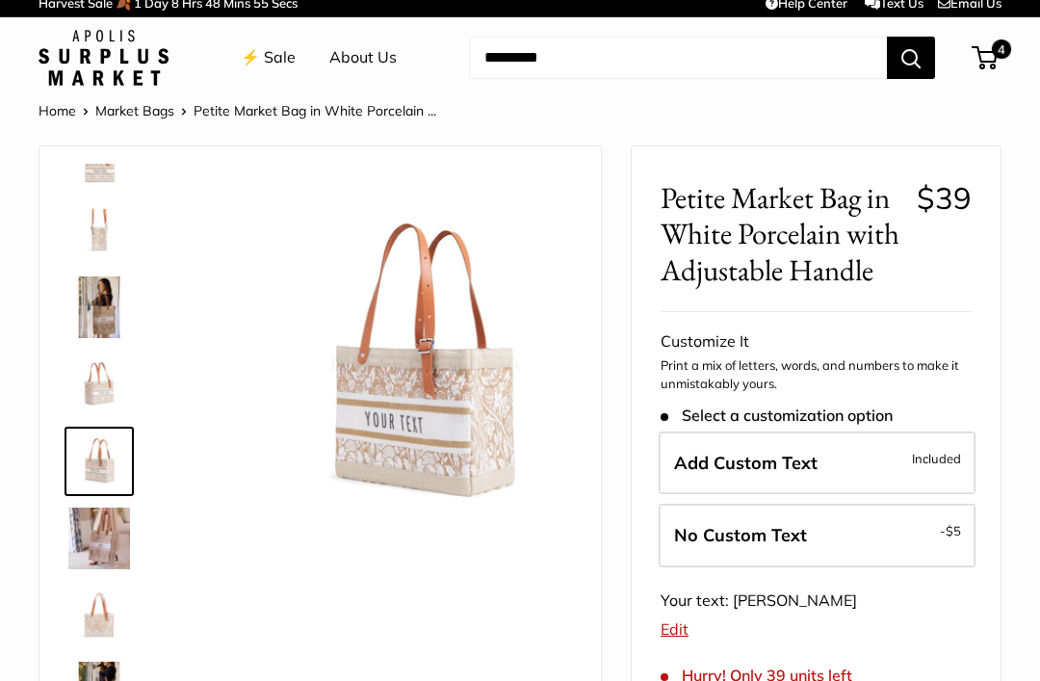
scroll to position [60, 0]
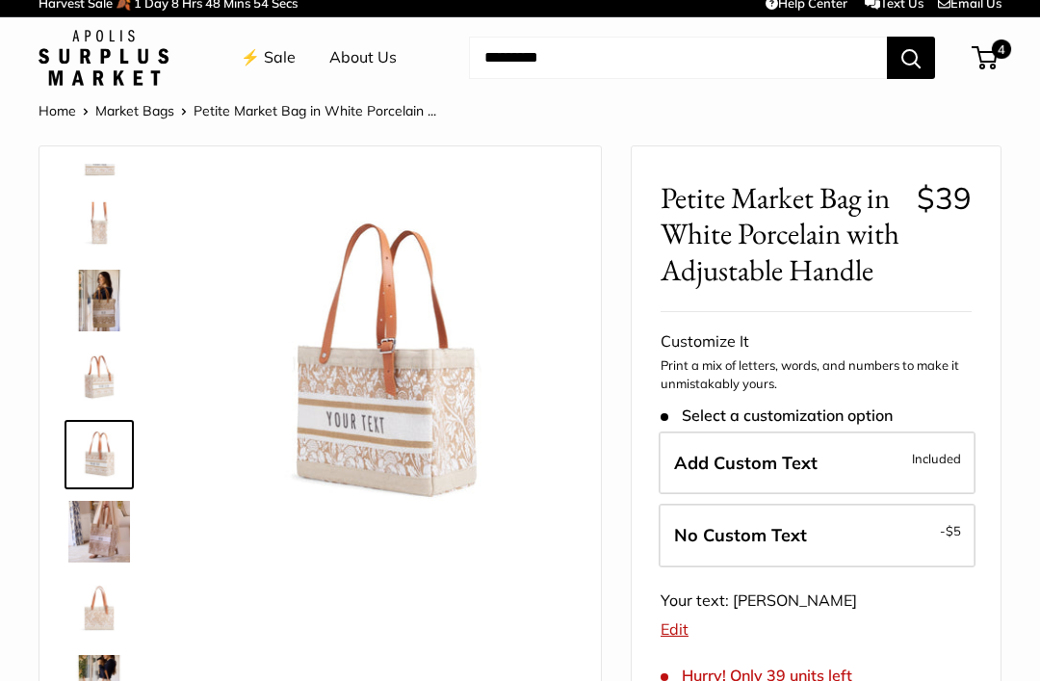
click at [101, 559] on img at bounding box center [99, 532] width 62 height 62
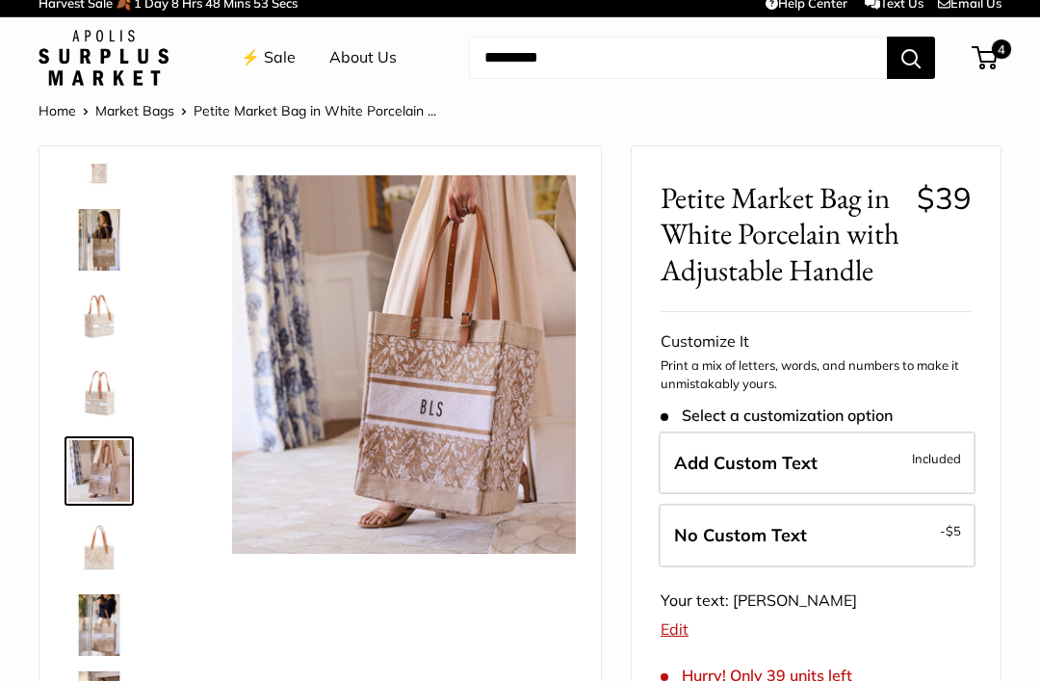
scroll to position [137, 0]
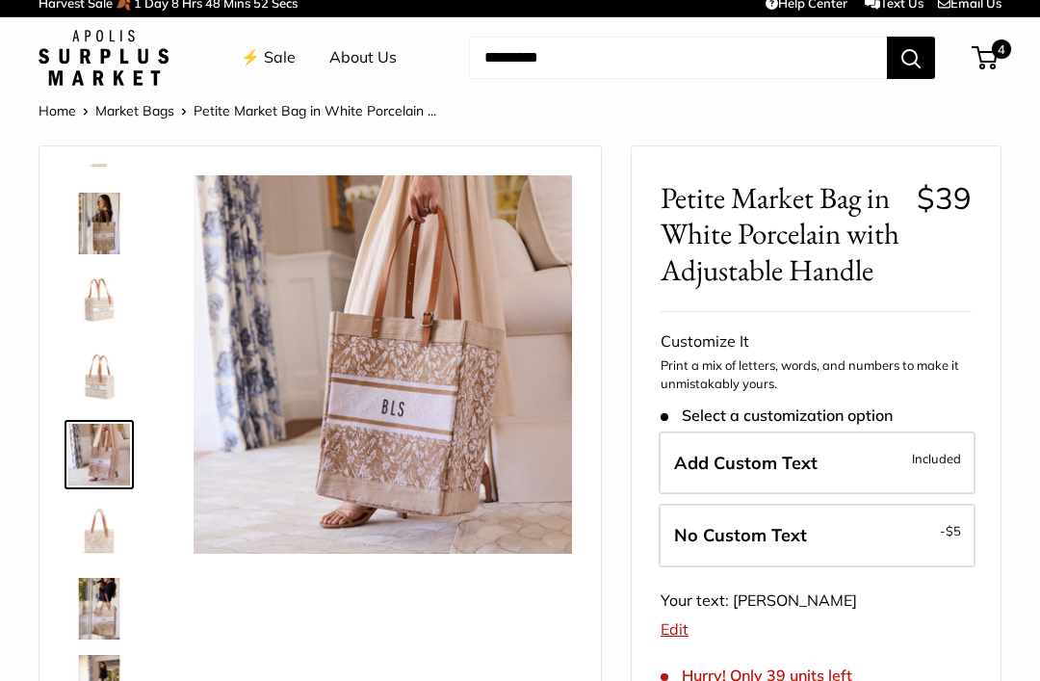
click at [91, 538] on img at bounding box center [99, 532] width 62 height 62
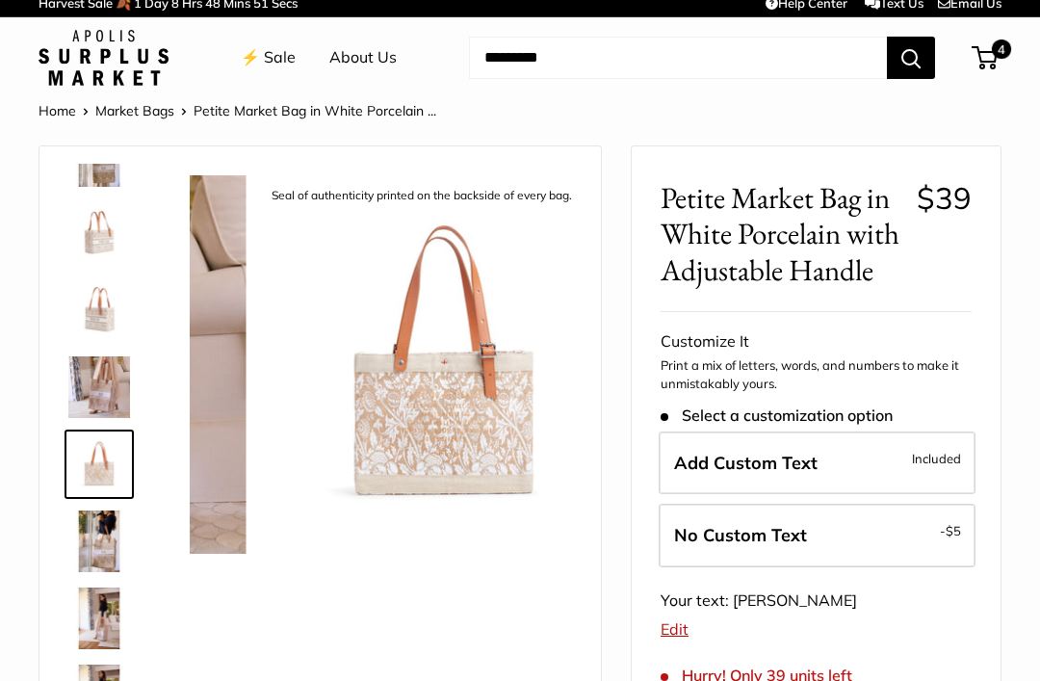
scroll to position [214, 0]
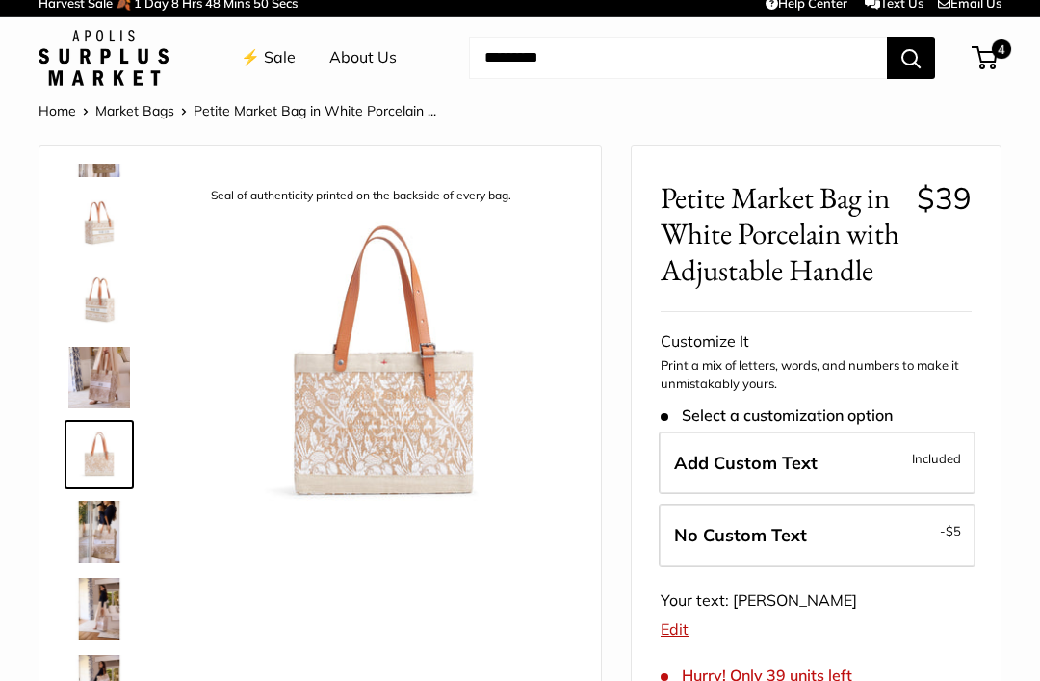
click at [100, 559] on img at bounding box center [99, 532] width 62 height 62
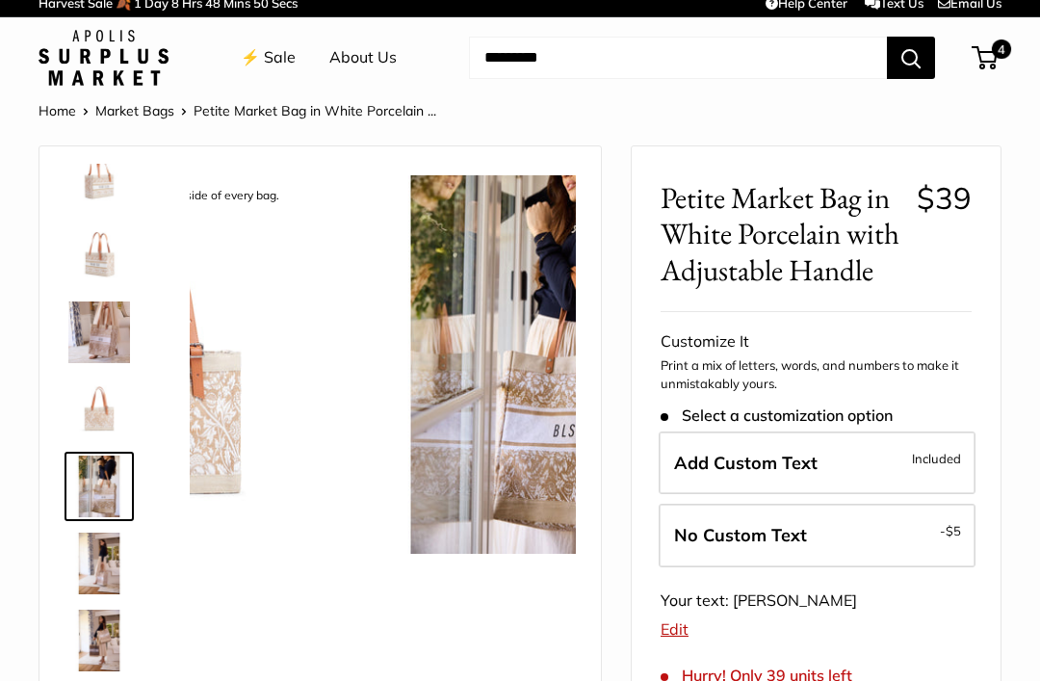
scroll to position [277, 0]
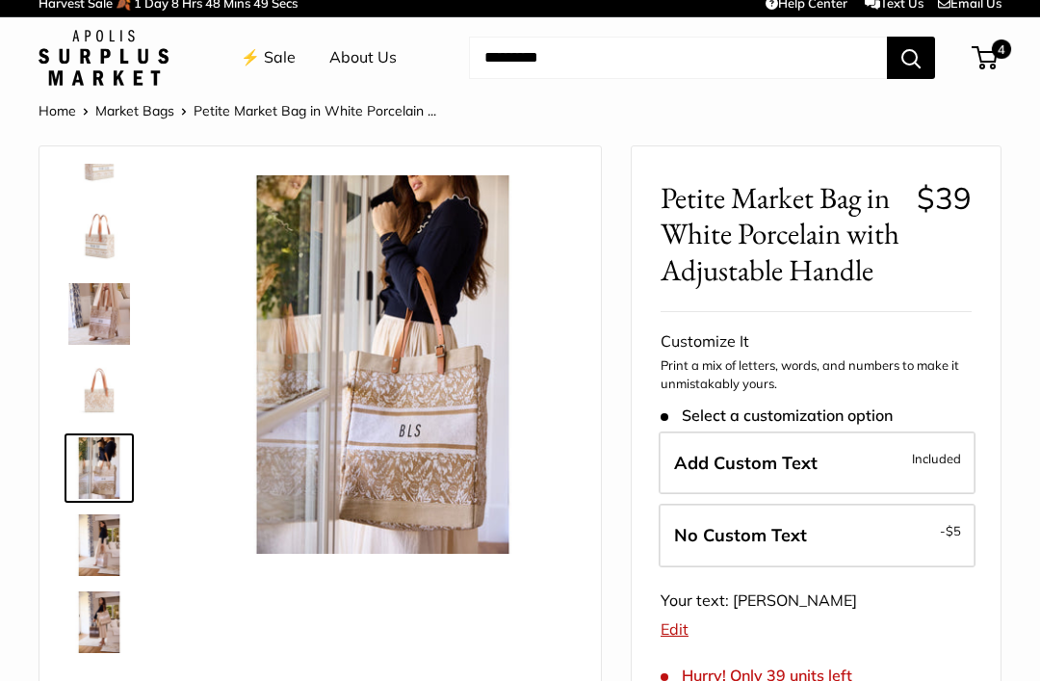
click at [88, 535] on img at bounding box center [99, 545] width 62 height 62
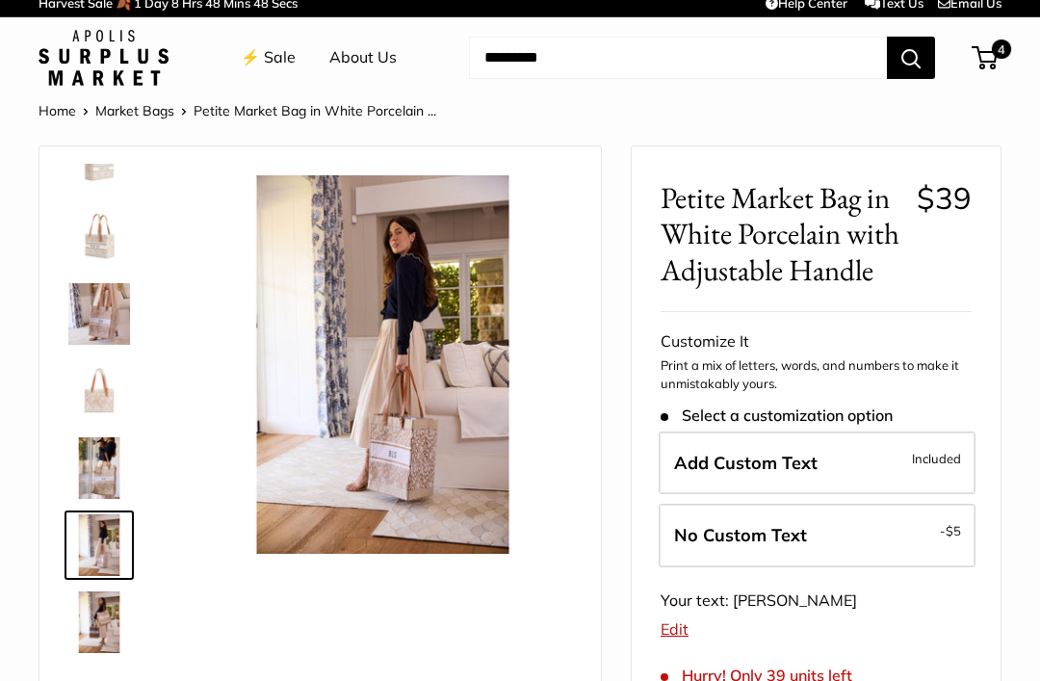
click at [94, 597] on img at bounding box center [99, 622] width 62 height 62
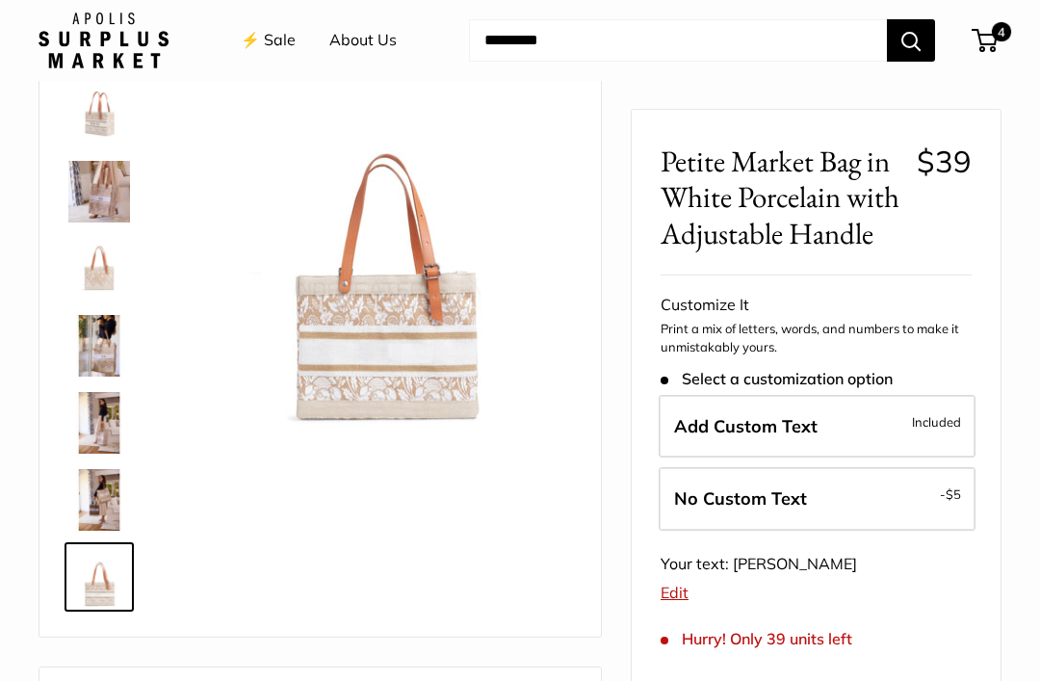
scroll to position [0, 0]
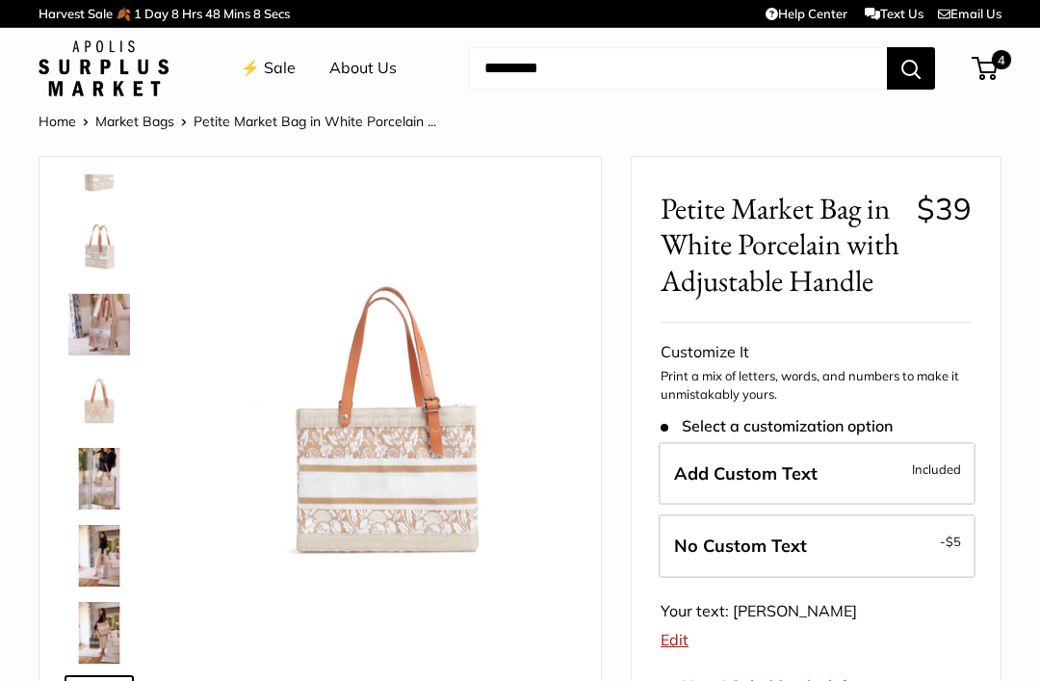
click at [270, 62] on link "⚡️ Sale" at bounding box center [268, 68] width 55 height 29
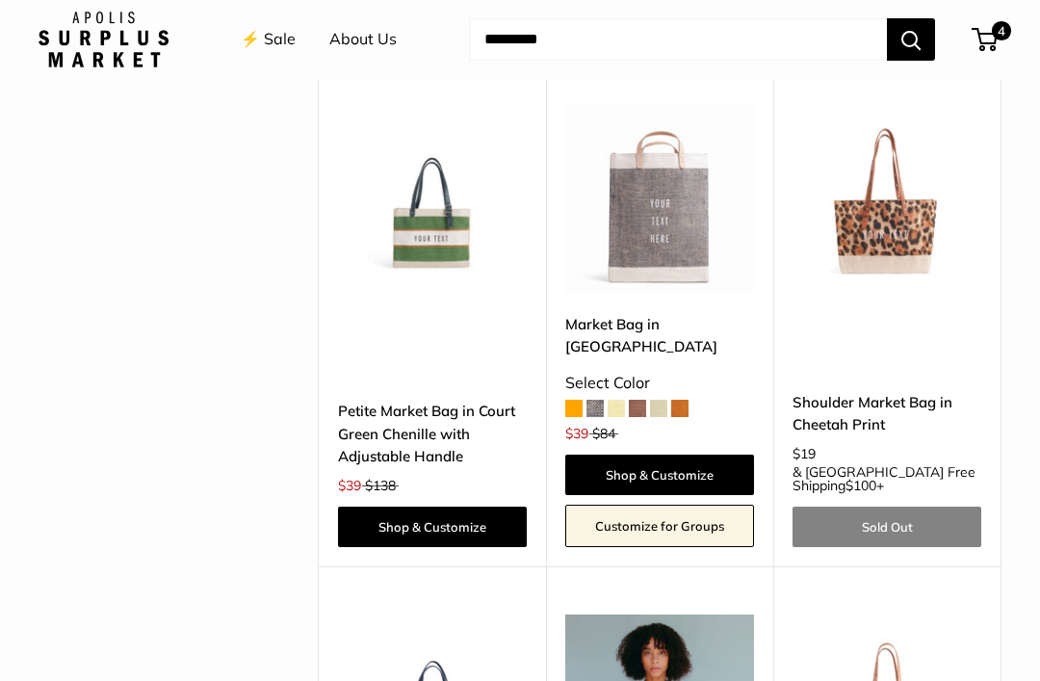
scroll to position [3973, 0]
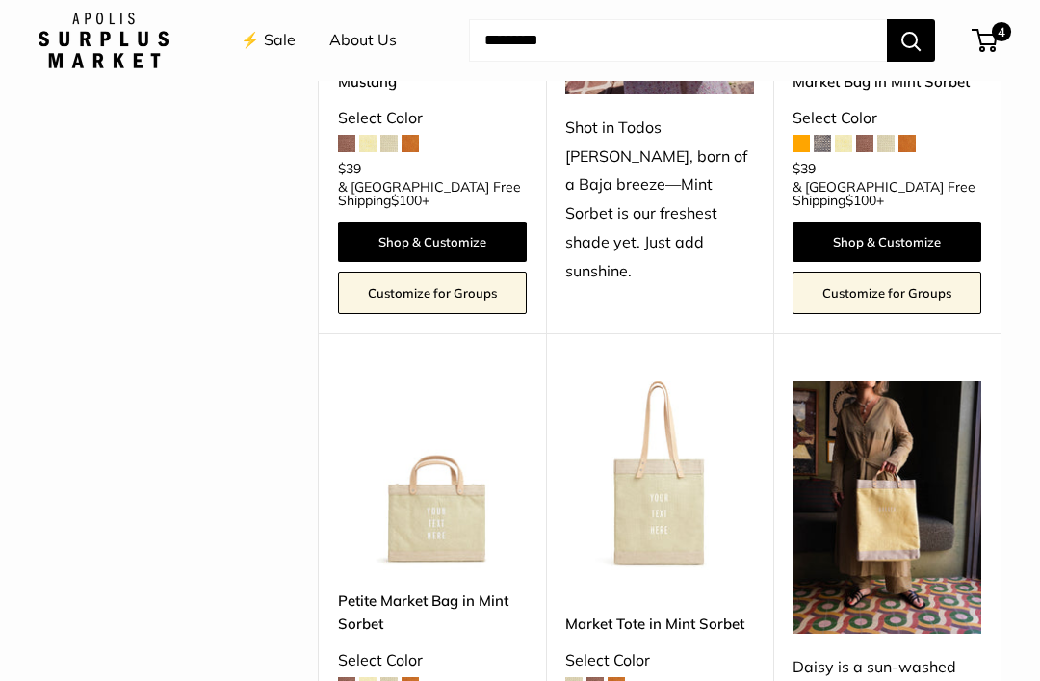
scroll to position [1072, 0]
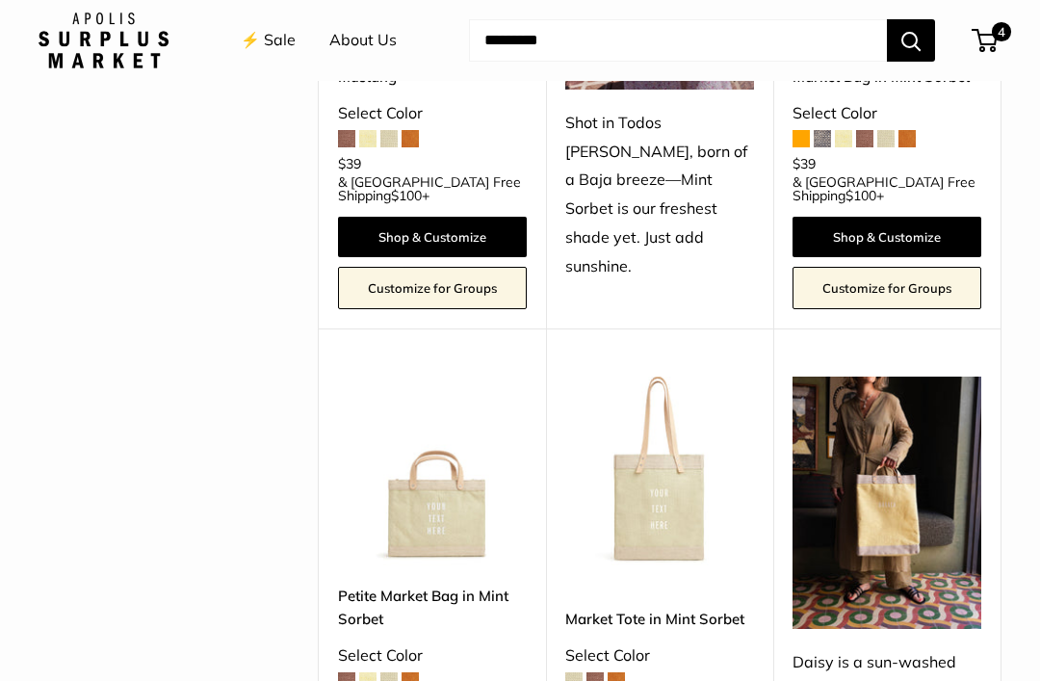
click at [359, 584] on link "Petite Market Bag in Mint Sorbet" at bounding box center [432, 606] width 189 height 45
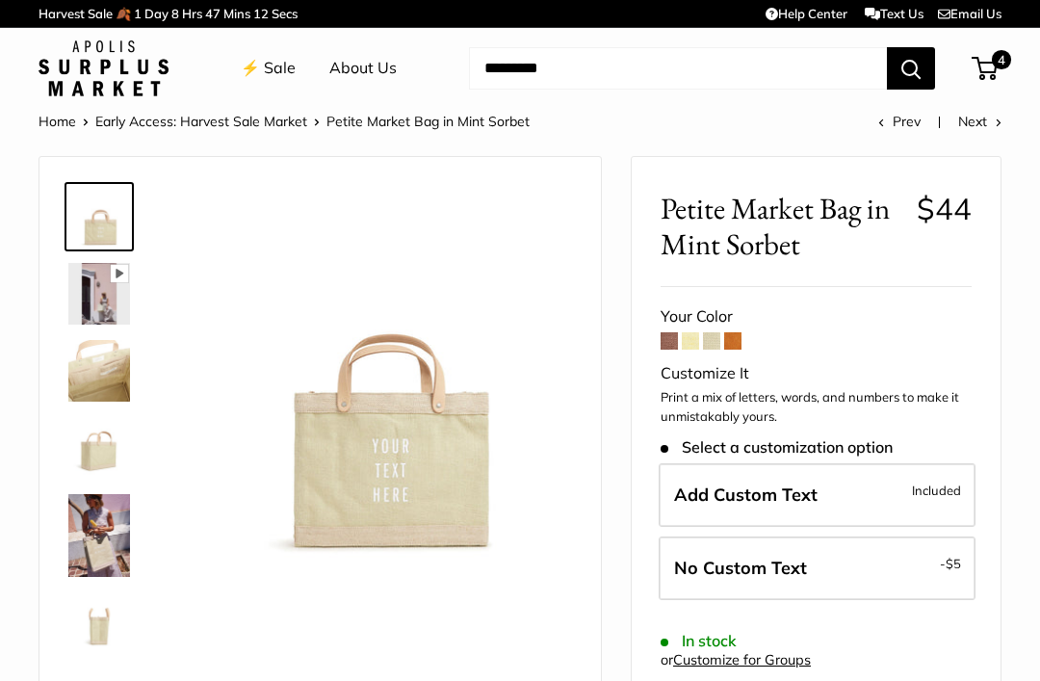
click at [661, 349] on form "Your Color Customize It Print a mix of letters, words, and numbers to make it u…" at bounding box center [815, 575] width 311 height 547
click at [667, 347] on span at bounding box center [668, 340] width 17 height 17
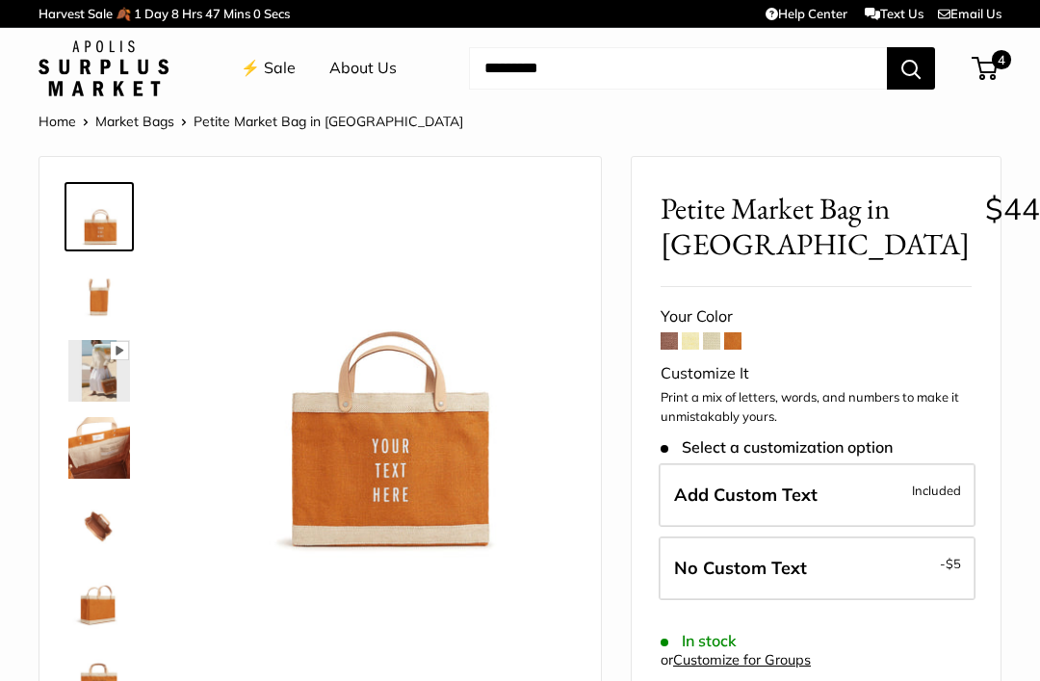
click at [667, 343] on span at bounding box center [668, 340] width 17 height 17
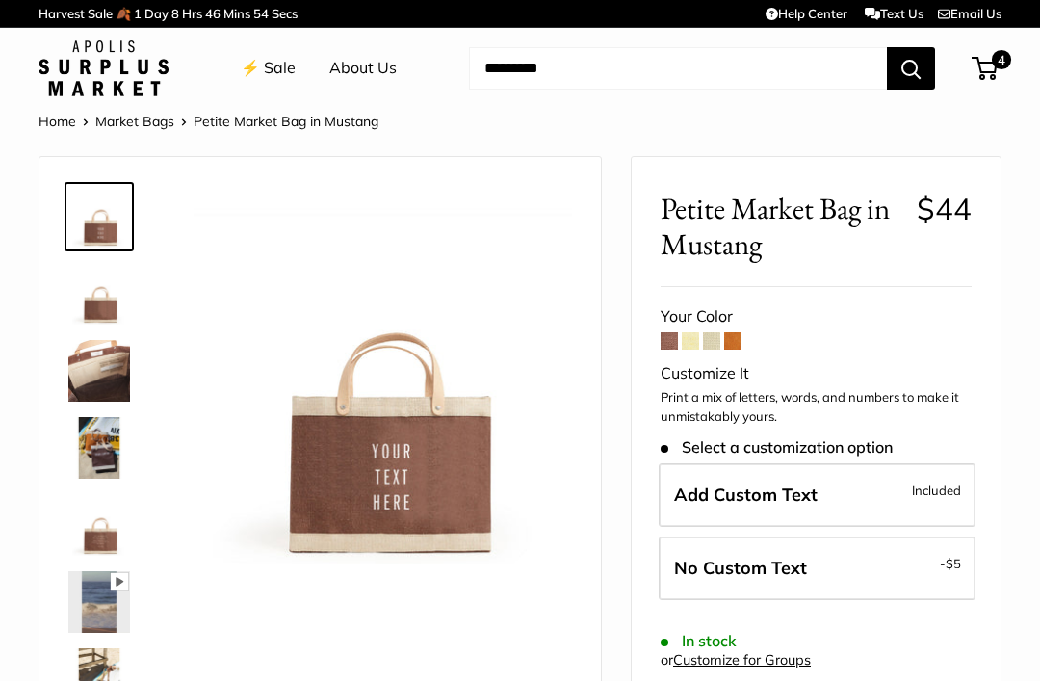
click at [269, 60] on link "⚡️ Sale" at bounding box center [268, 68] width 55 height 29
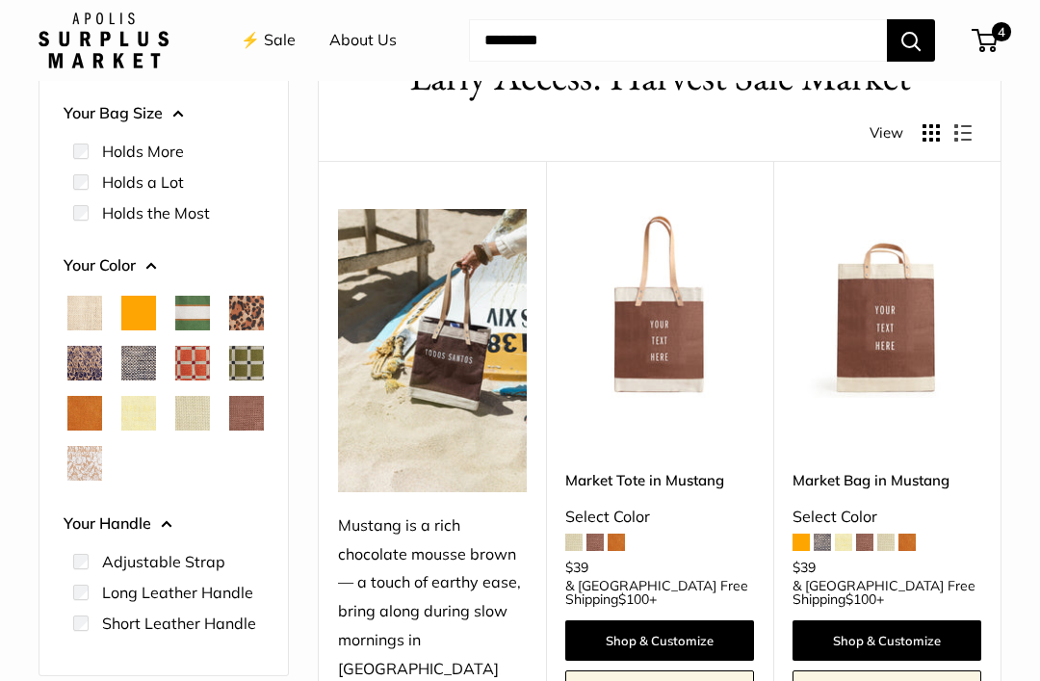
scroll to position [172, 0]
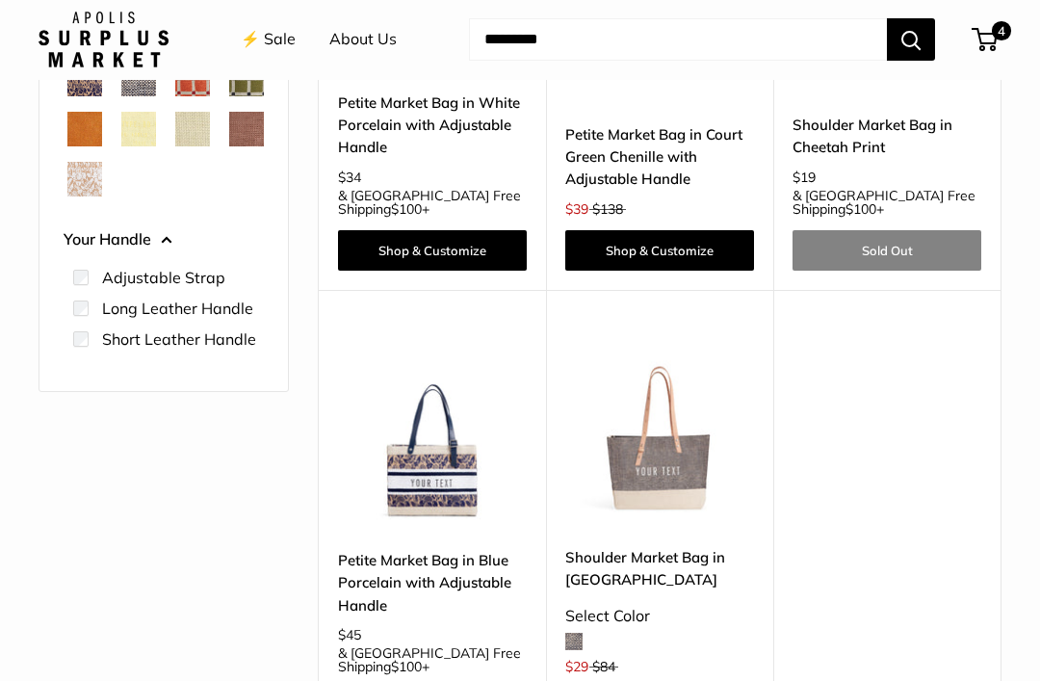
scroll to position [452, 0]
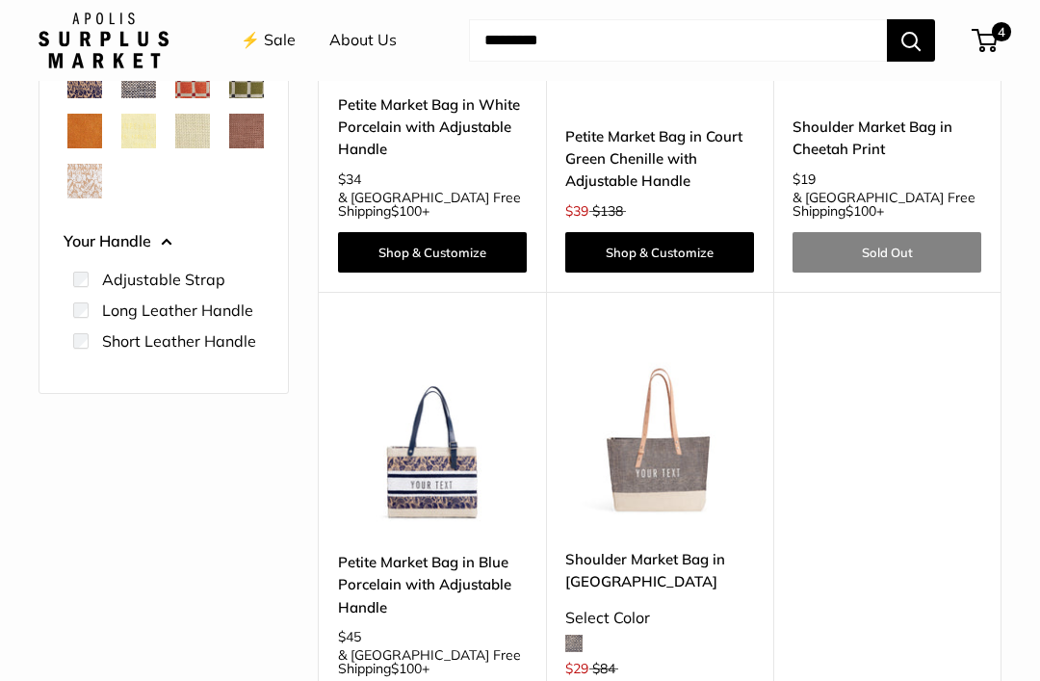
click at [662, 449] on img at bounding box center [659, 434] width 189 height 189
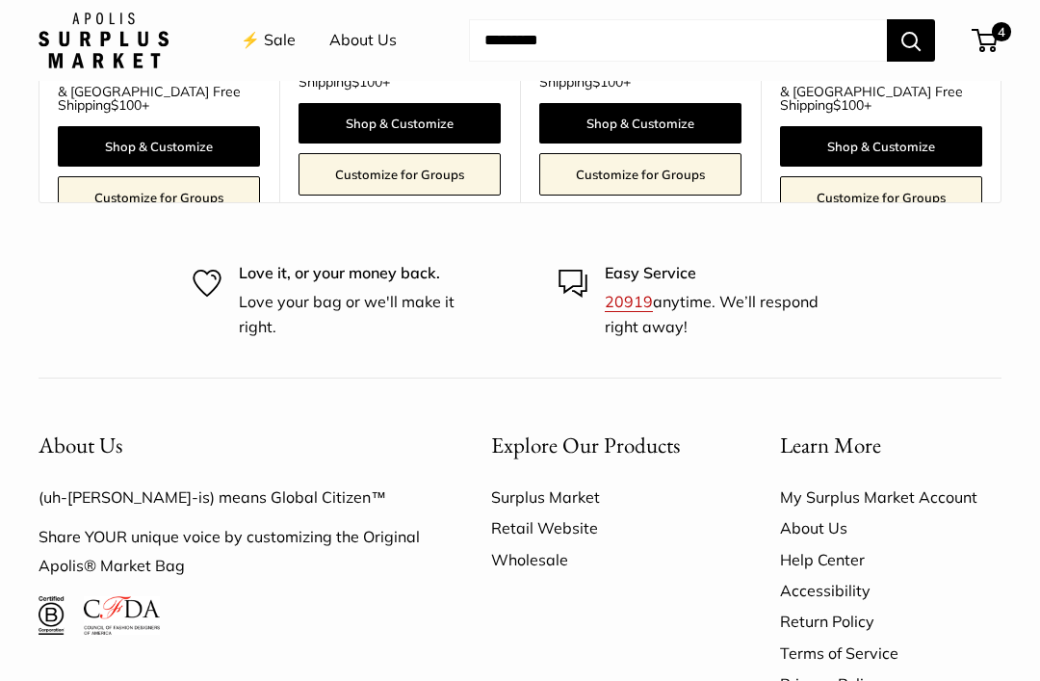
scroll to position [1758, 0]
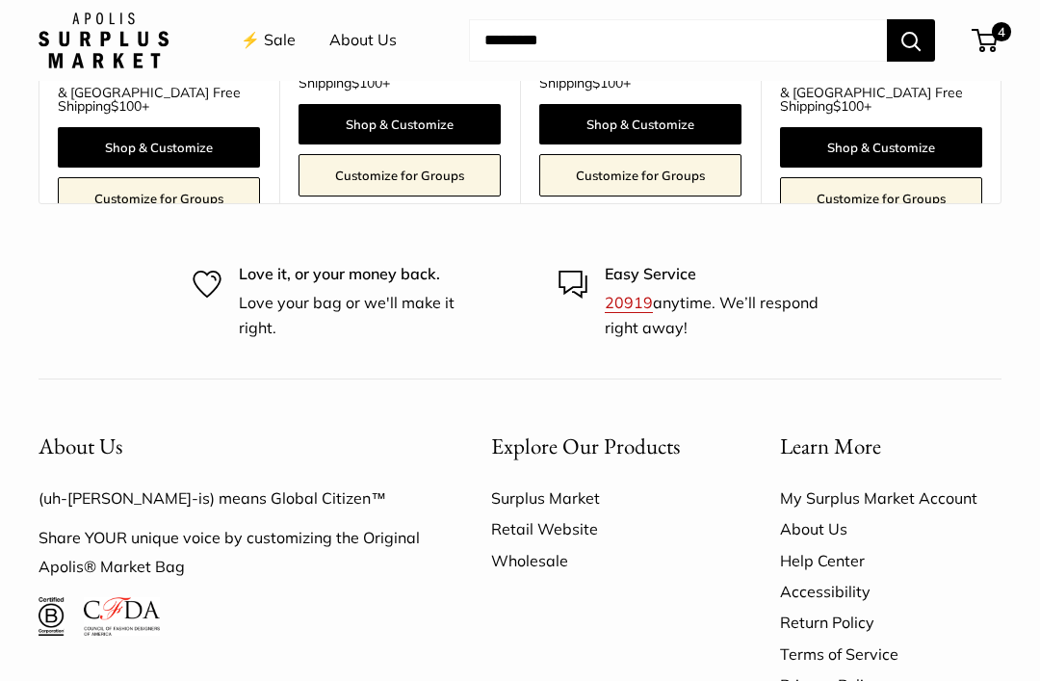
click at [533, 545] on link "Wholesale" at bounding box center [601, 560] width 221 height 31
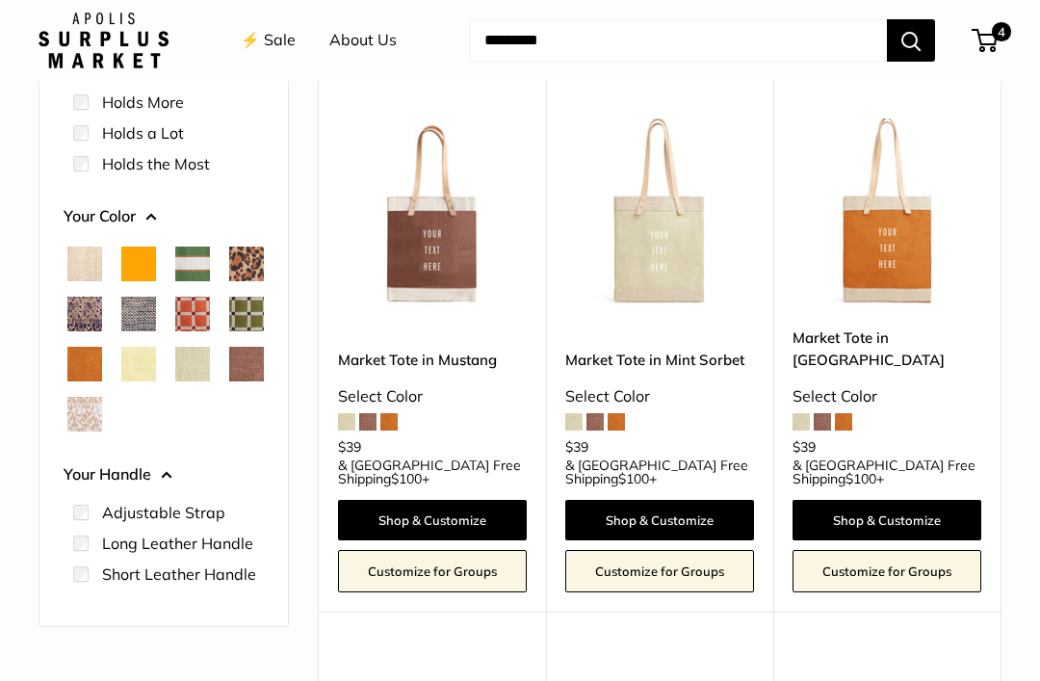
scroll to position [0, 0]
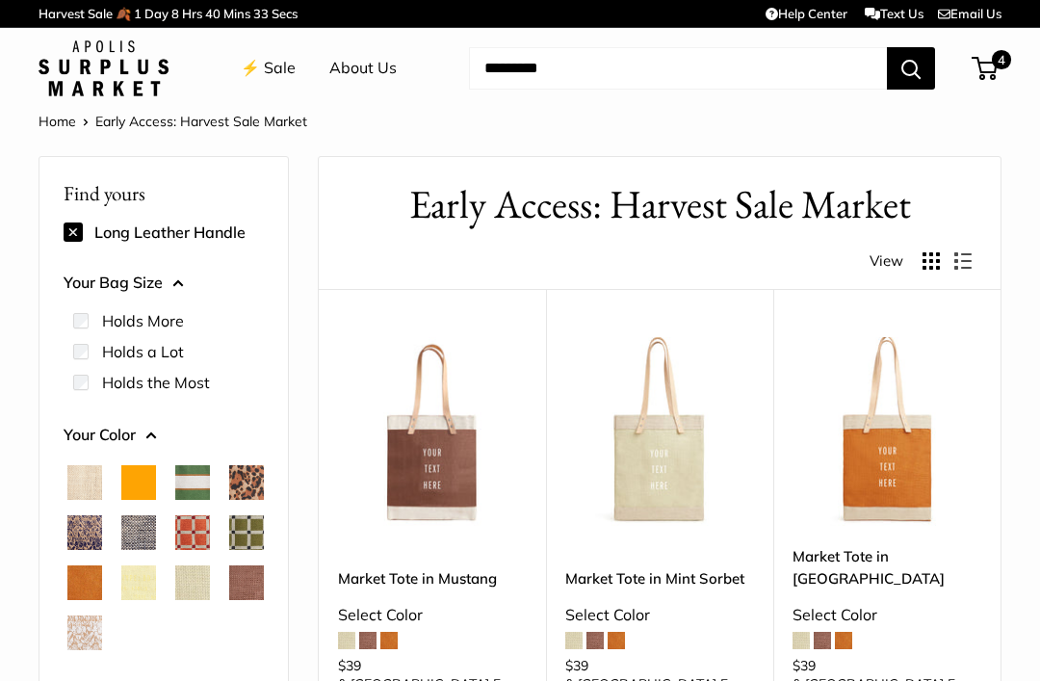
click at [73, 232] on button at bounding box center [73, 231] width 19 height 19
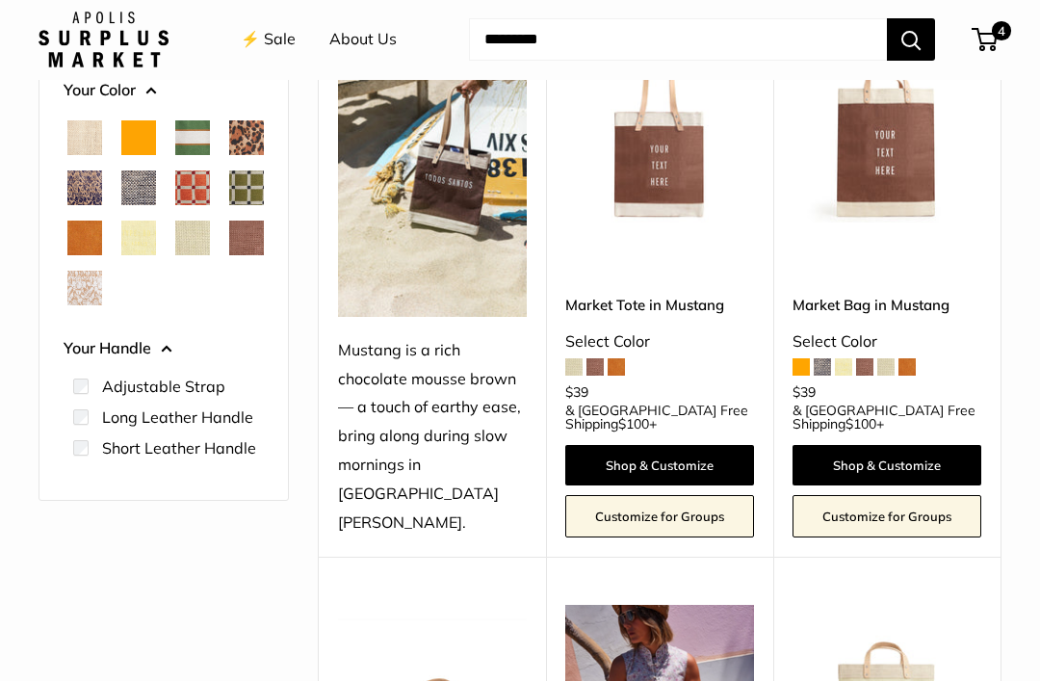
click at [203, 399] on label "Adjustable Strap" at bounding box center [163, 386] width 123 height 23
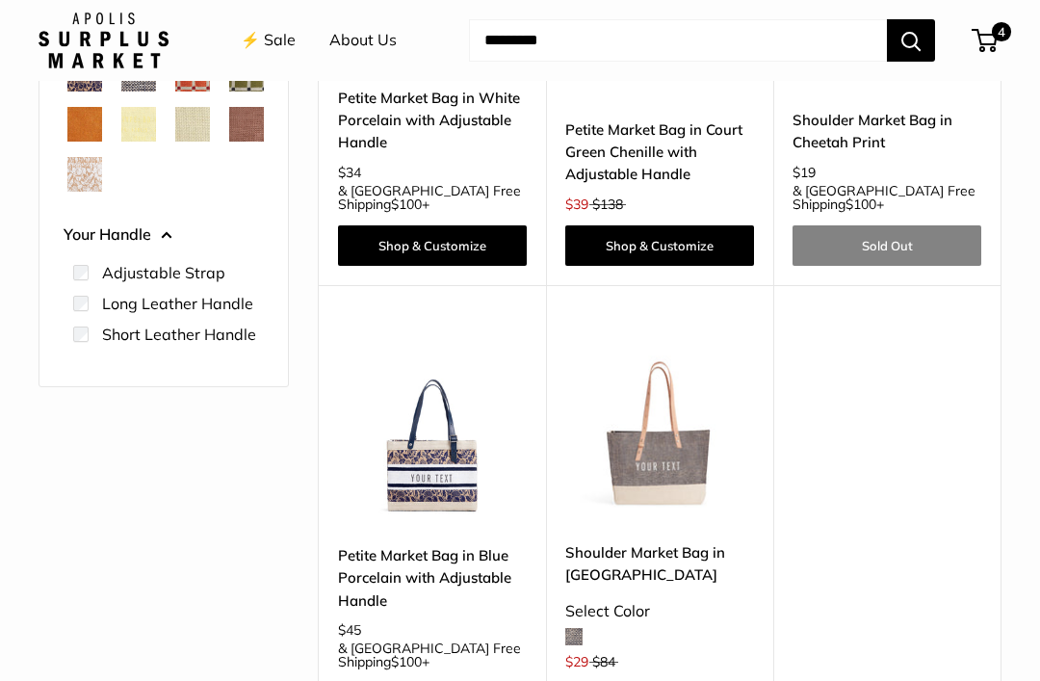
scroll to position [458, 0]
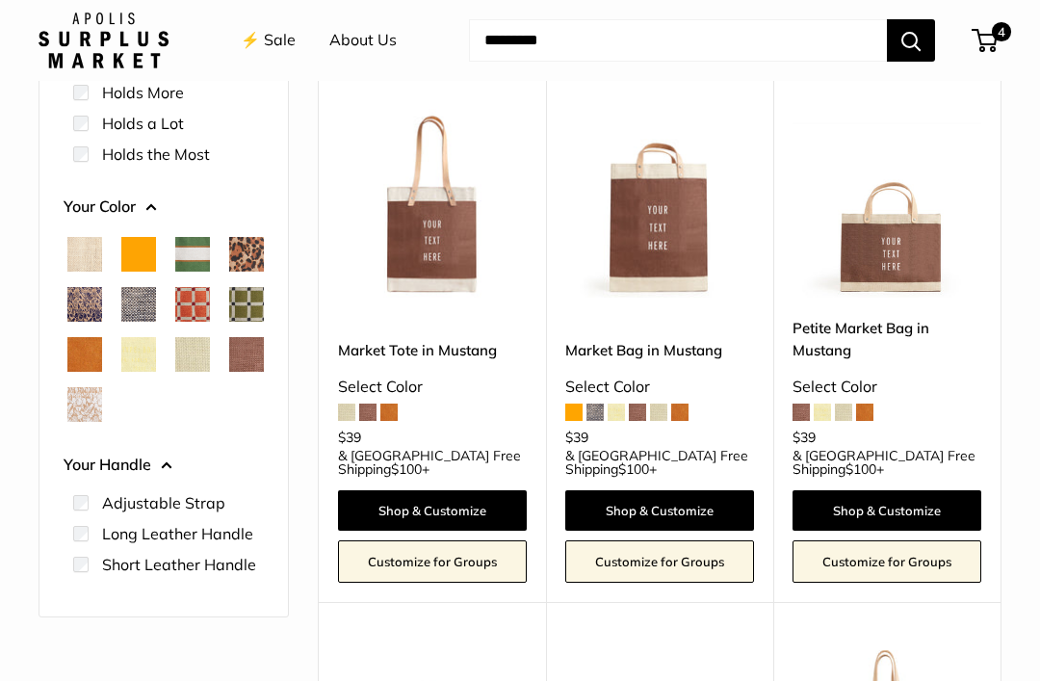
scroll to position [226, 0]
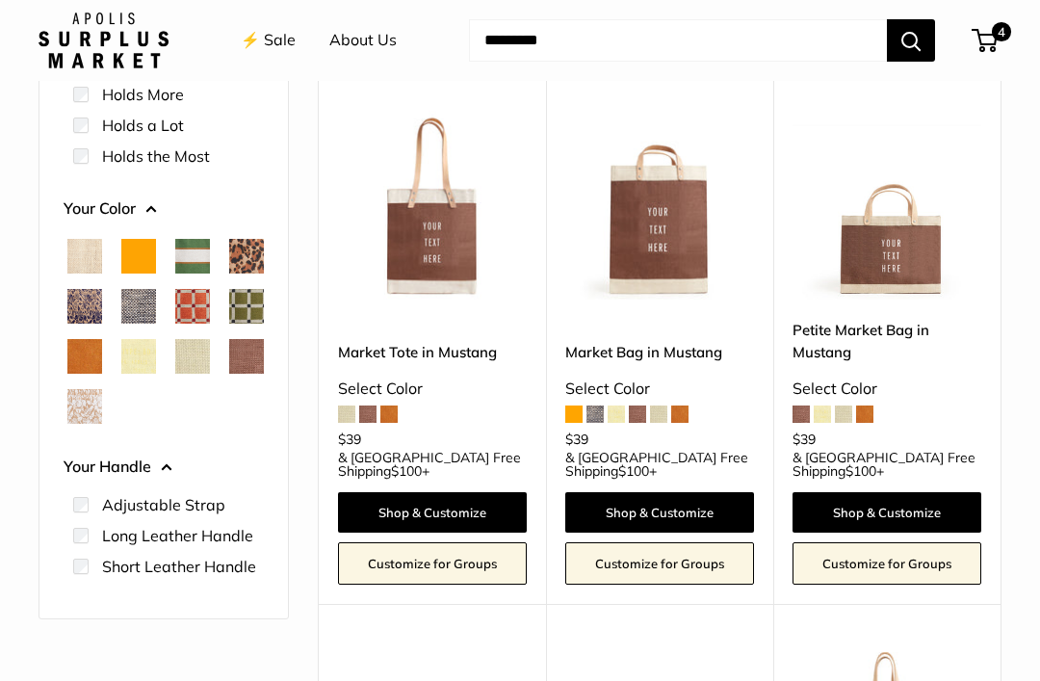
click at [917, 268] on img at bounding box center [886, 205] width 189 height 189
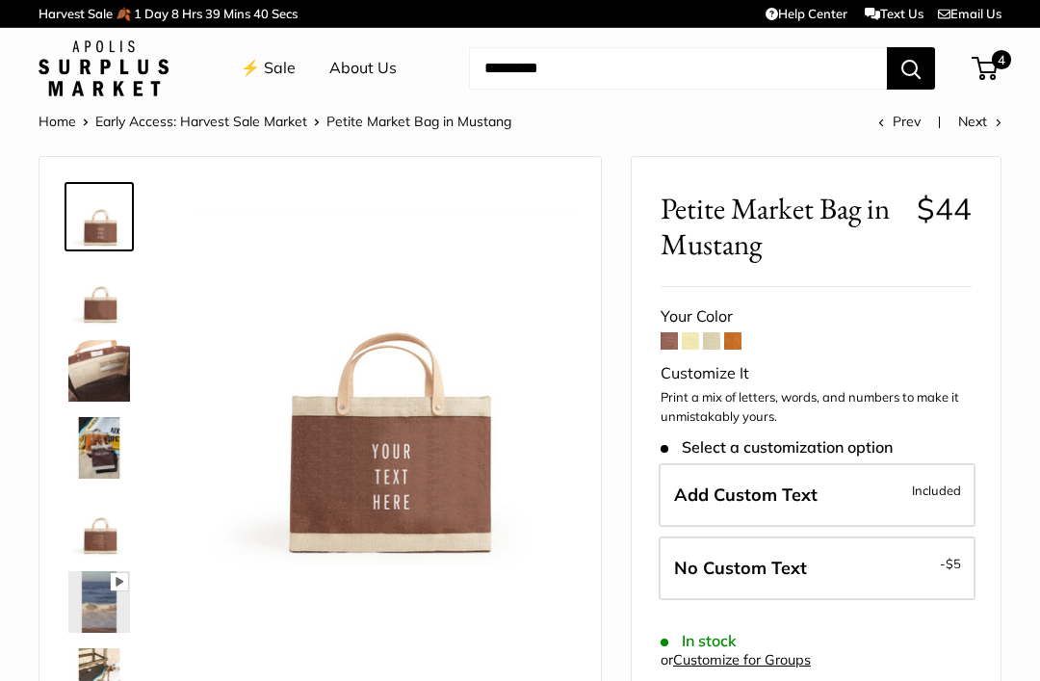
click at [266, 54] on link "⚡️ Sale" at bounding box center [268, 68] width 55 height 29
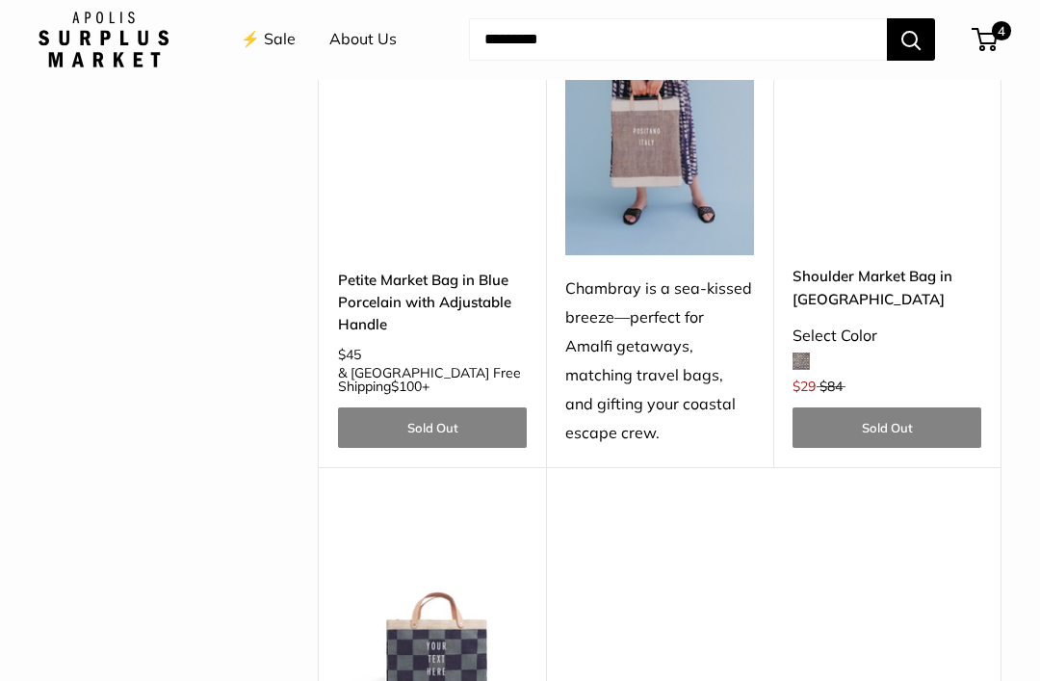
scroll to position [4705, 0]
click at [468, 515] on img at bounding box center [432, 609] width 189 height 189
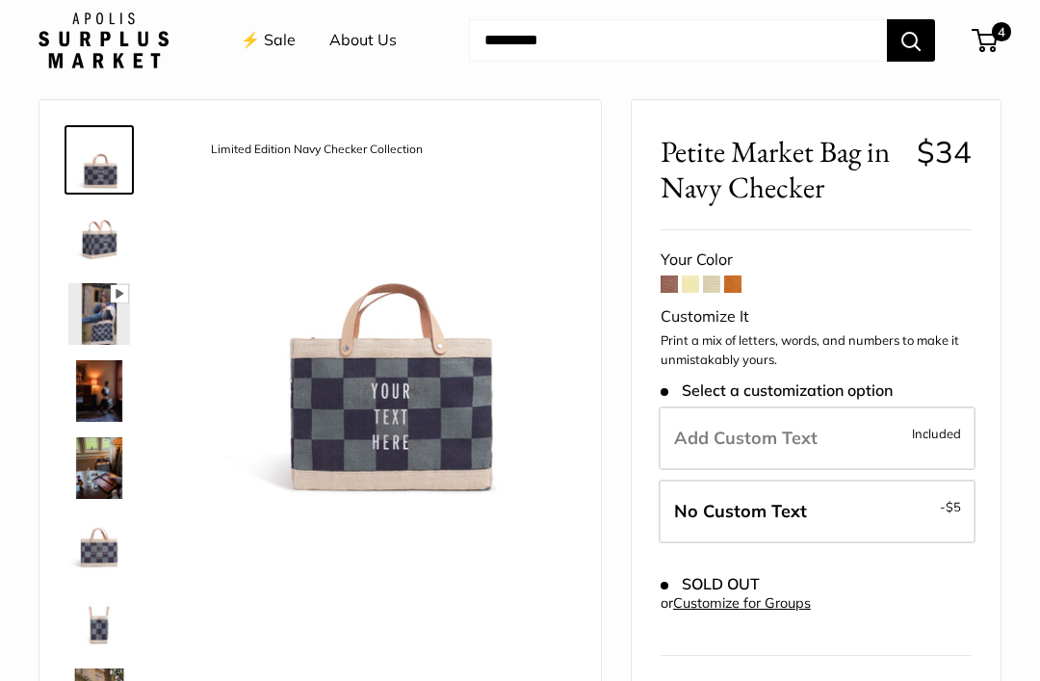
scroll to position [61, 0]
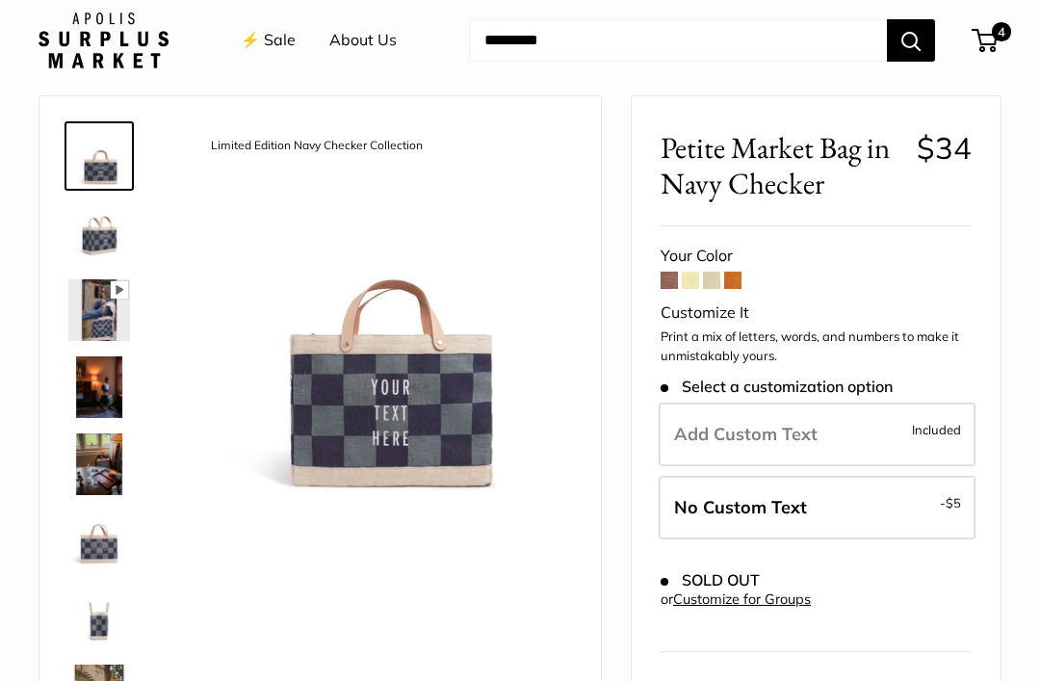
click at [662, 276] on span at bounding box center [668, 279] width 17 height 17
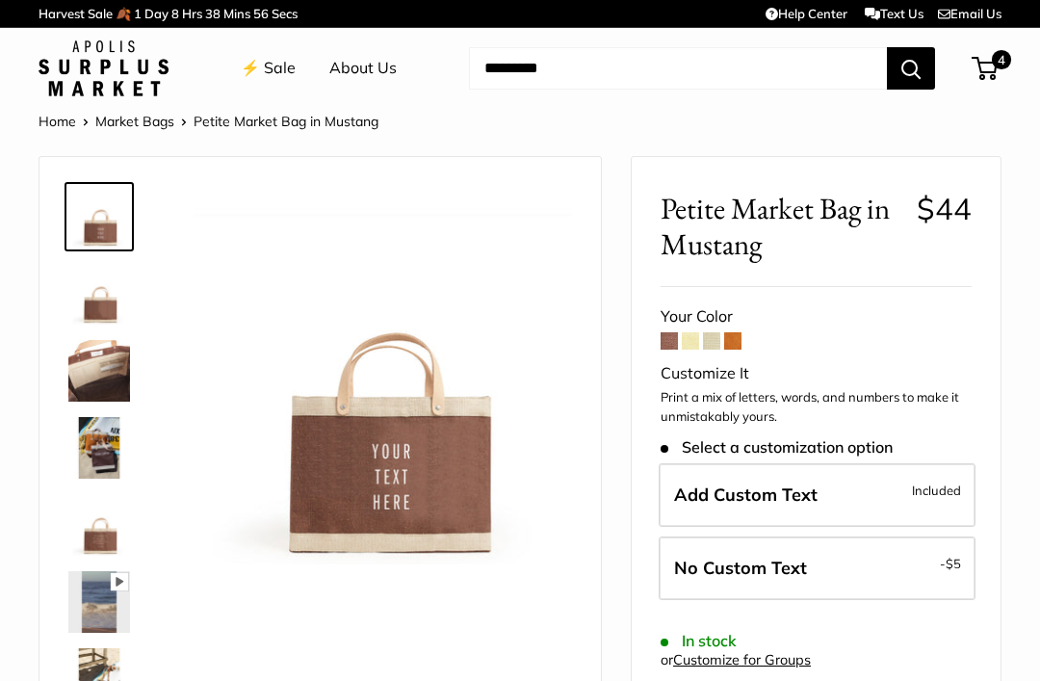
click at [692, 336] on span at bounding box center [690, 340] width 17 height 17
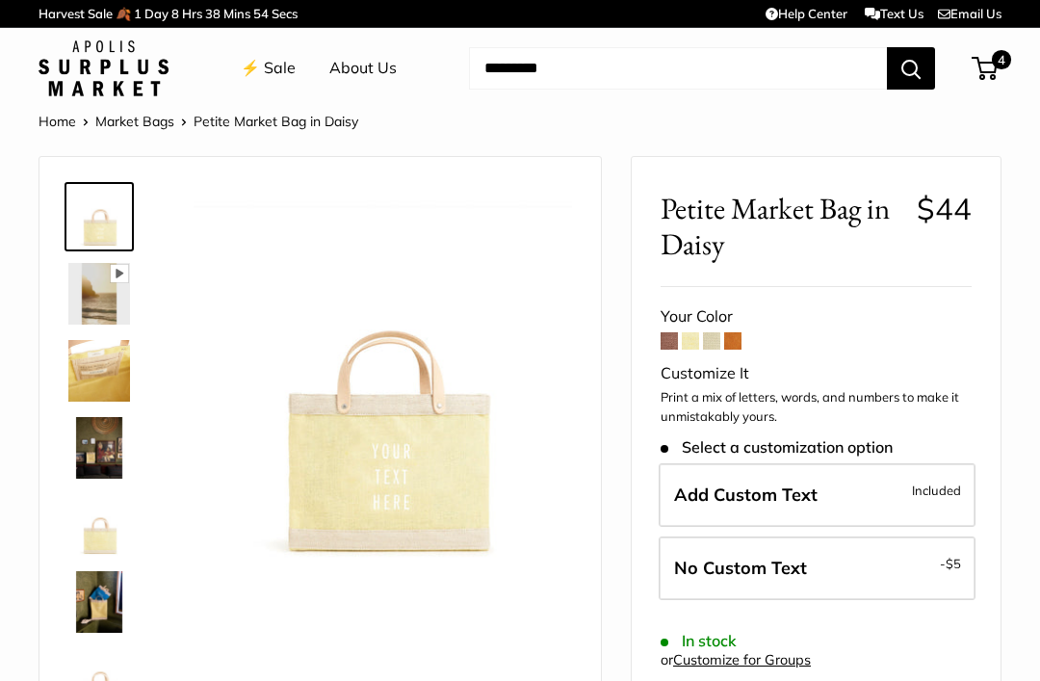
click at [713, 341] on span at bounding box center [711, 340] width 17 height 17
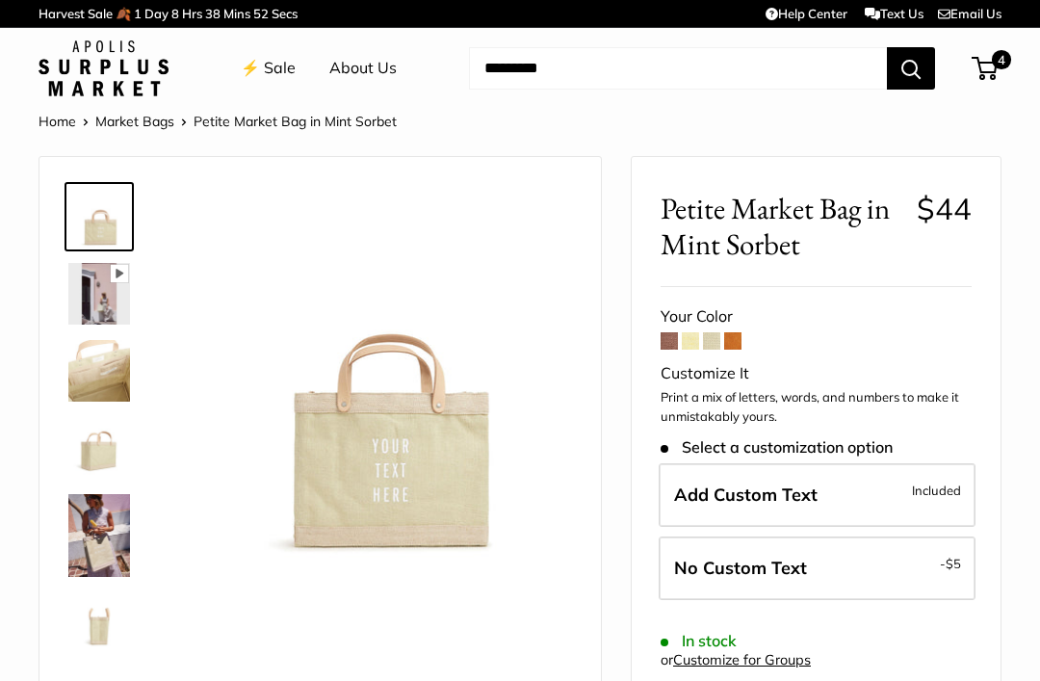
click at [736, 336] on span at bounding box center [732, 340] width 17 height 17
click at [246, 70] on link "⚡️ Sale" at bounding box center [268, 68] width 55 height 29
